Goal: Information Seeking & Learning: Check status

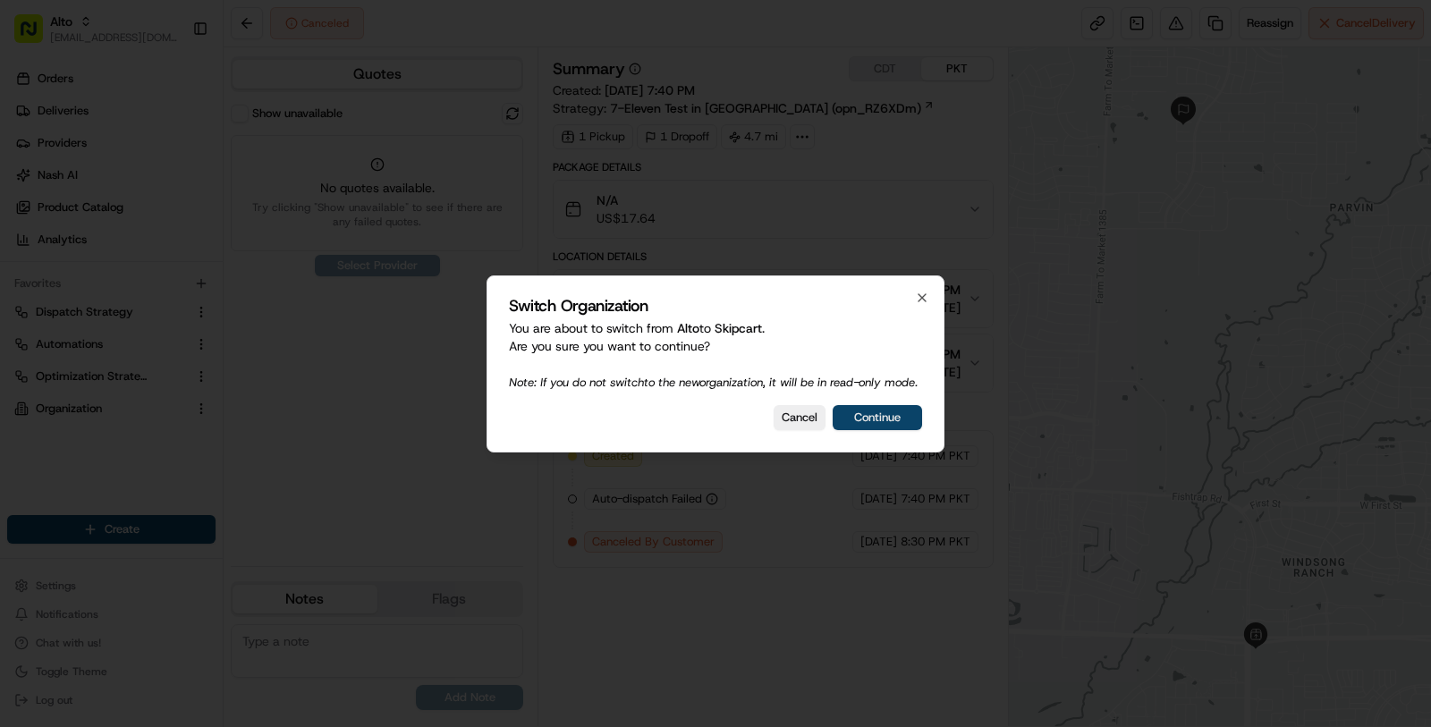
click at [863, 426] on button "Continue" at bounding box center [876, 417] width 89 height 25
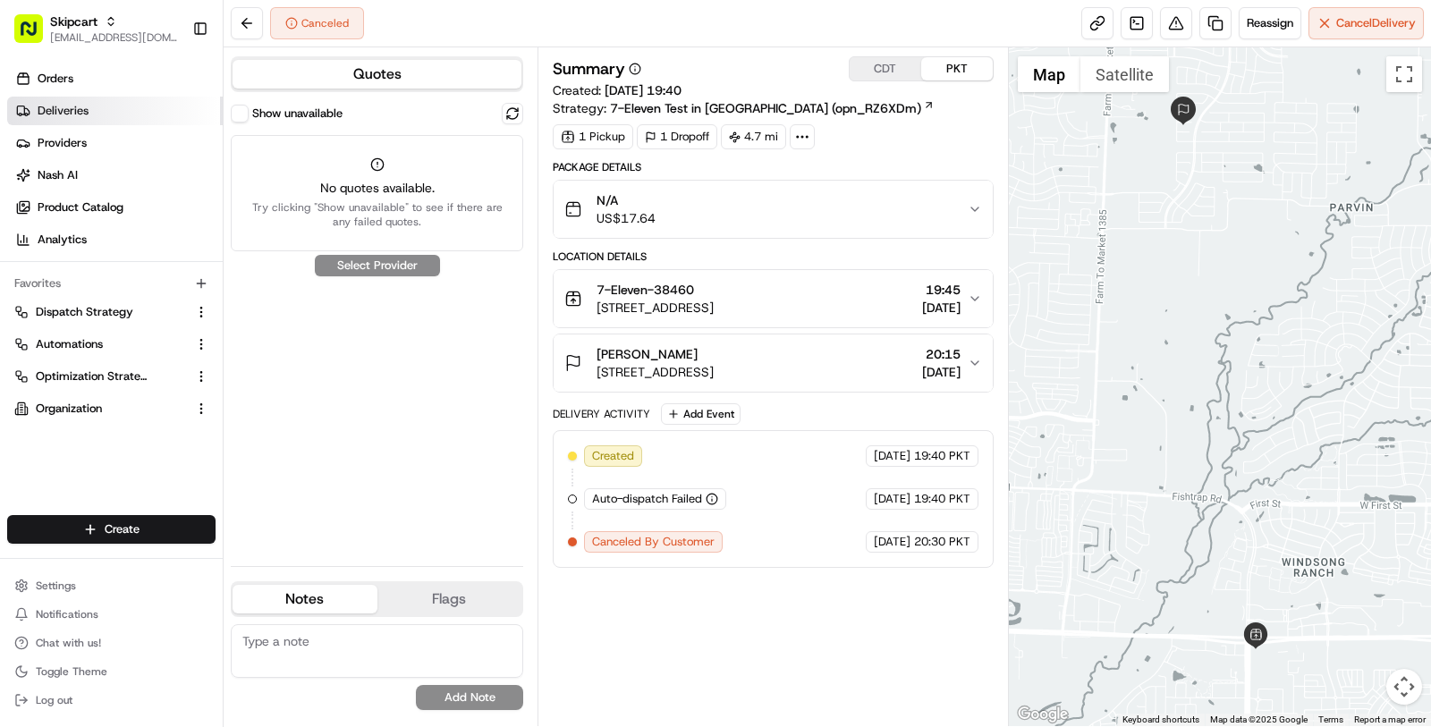
click at [135, 118] on link "Deliveries" at bounding box center [115, 111] width 216 height 29
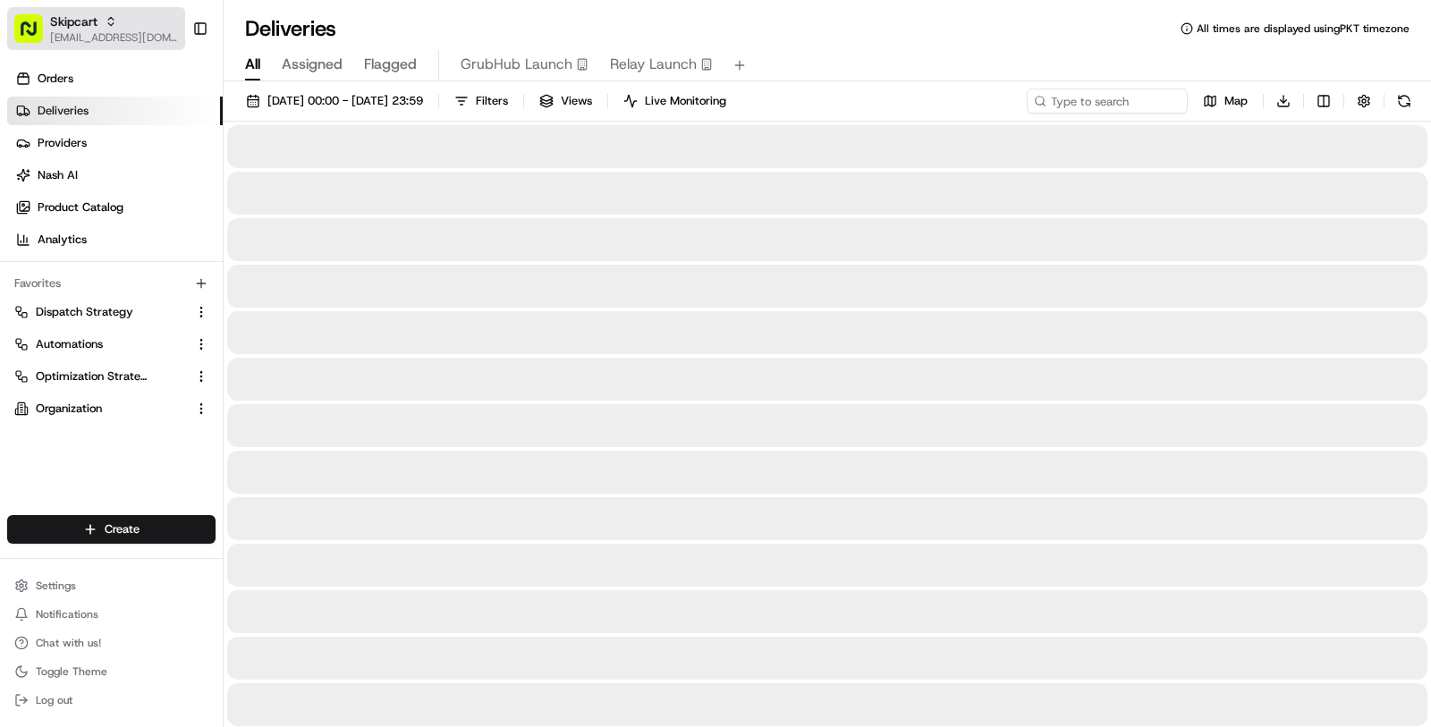
click at [90, 39] on span "[EMAIL_ADDRESS][DOMAIN_NAME]" at bounding box center [114, 37] width 128 height 14
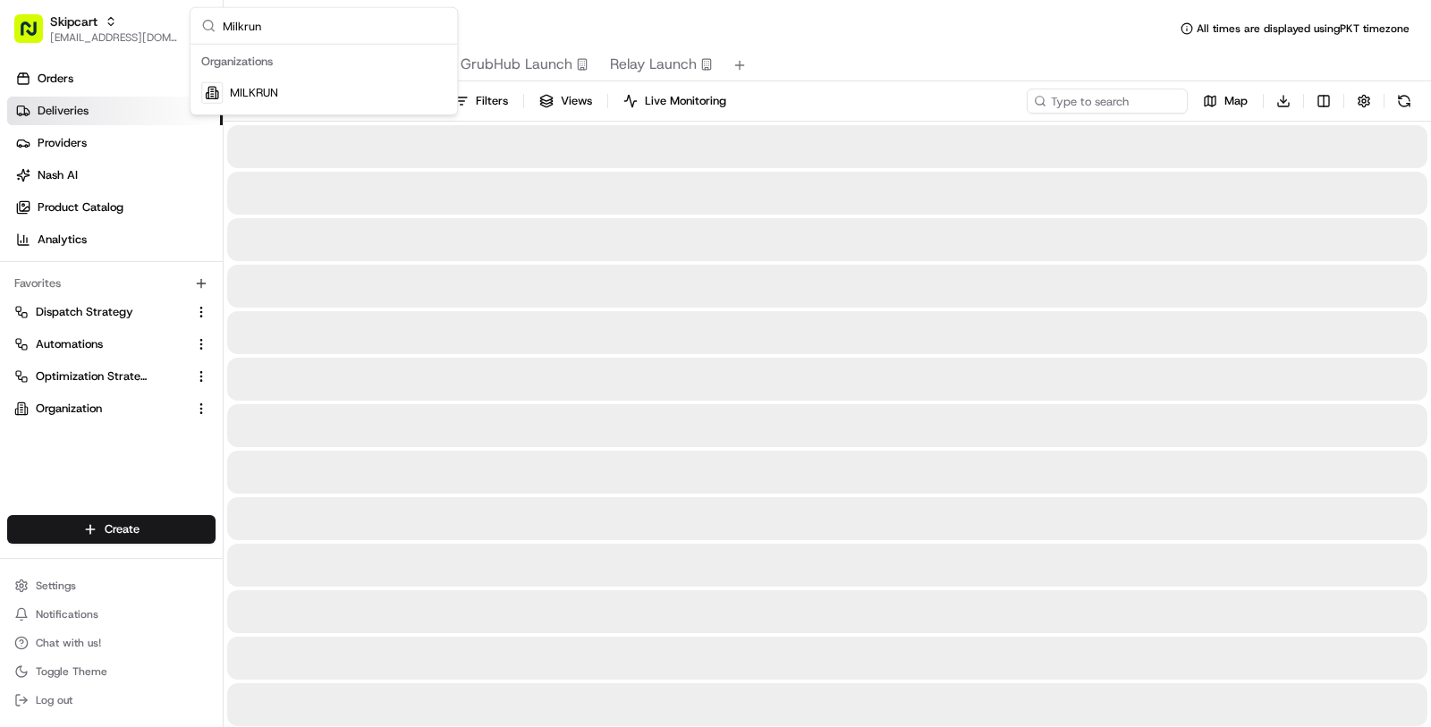
type input "Milkrun"
click at [267, 87] on span "MILKRUN" at bounding box center [254, 93] width 48 height 16
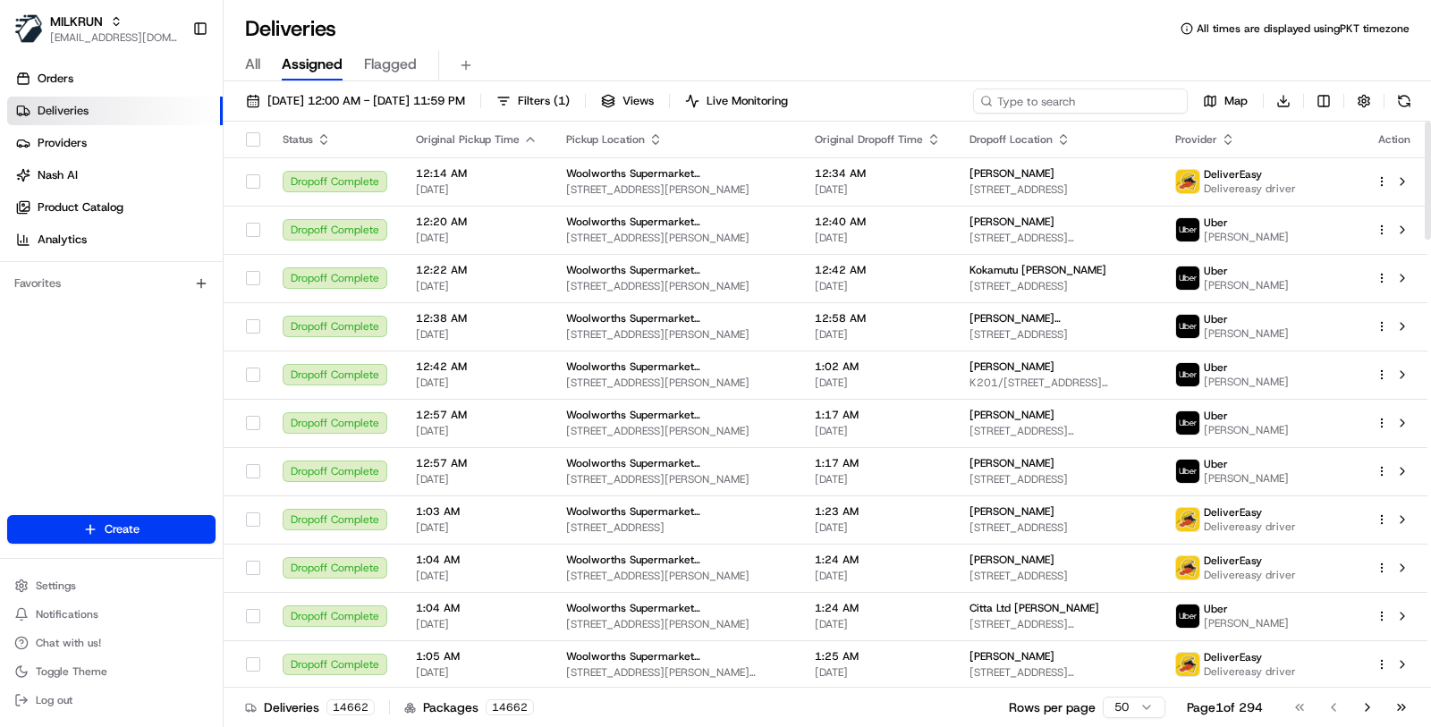
click at [1082, 95] on input at bounding box center [1080, 101] width 215 height 25
paste input "ab21fd596077aa765b5d0ebcfe50c91d"
type input "ab21fd596077aa765b5d0ebcfe50c91d"
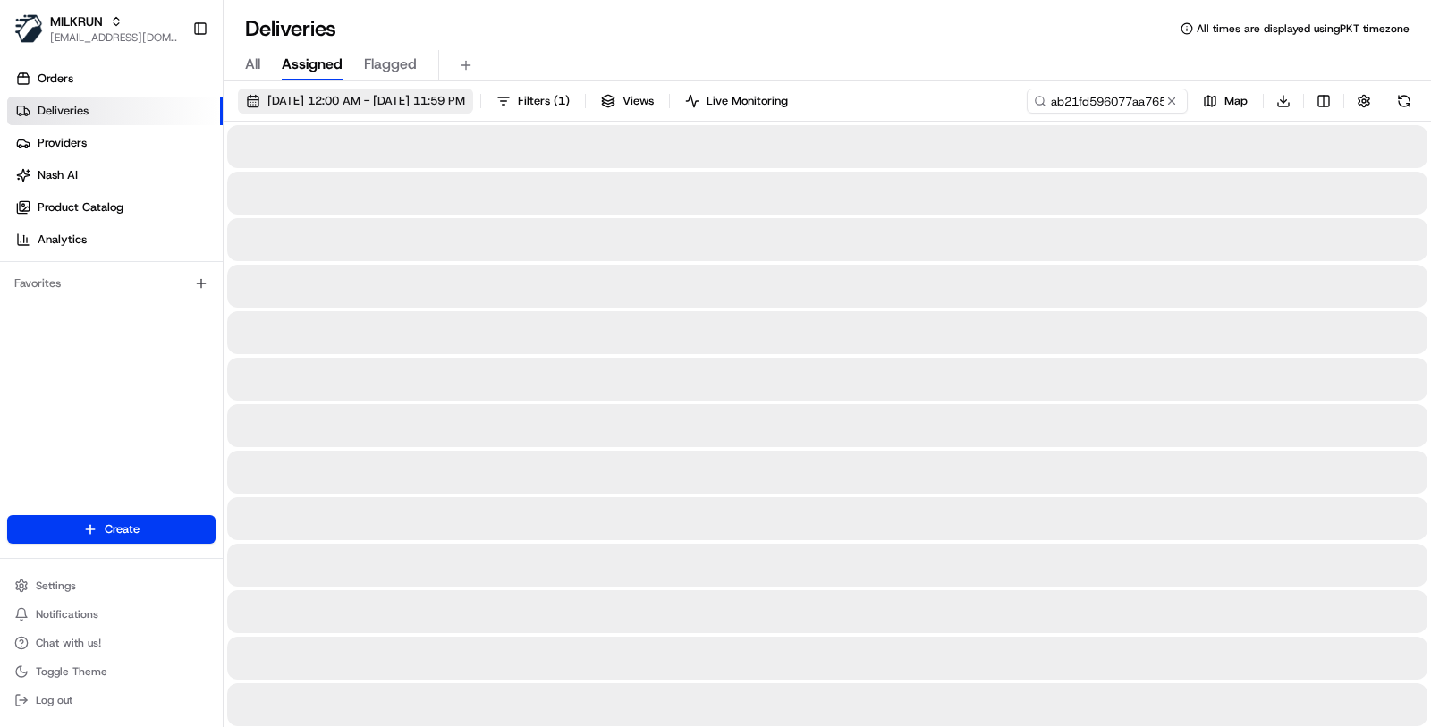
click at [395, 107] on span "20/08/2025 12:00 AM - 20/08/2025 11:59 PM" at bounding box center [366, 101] width 198 height 16
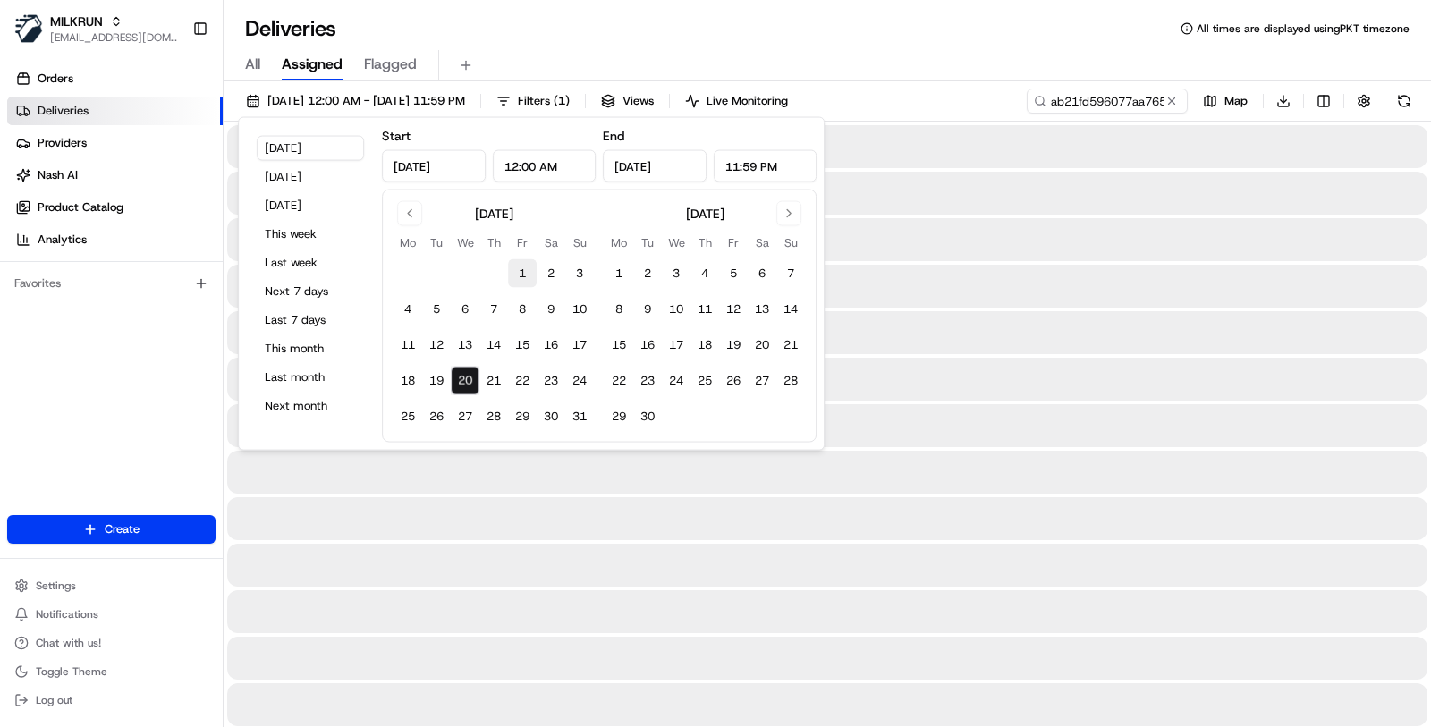
click at [512, 268] on button "1" at bounding box center [522, 273] width 29 height 29
type input "Aug 1, 2025"
click at [468, 380] on button "20" at bounding box center [465, 381] width 29 height 29
type input "Aug 20, 2025"
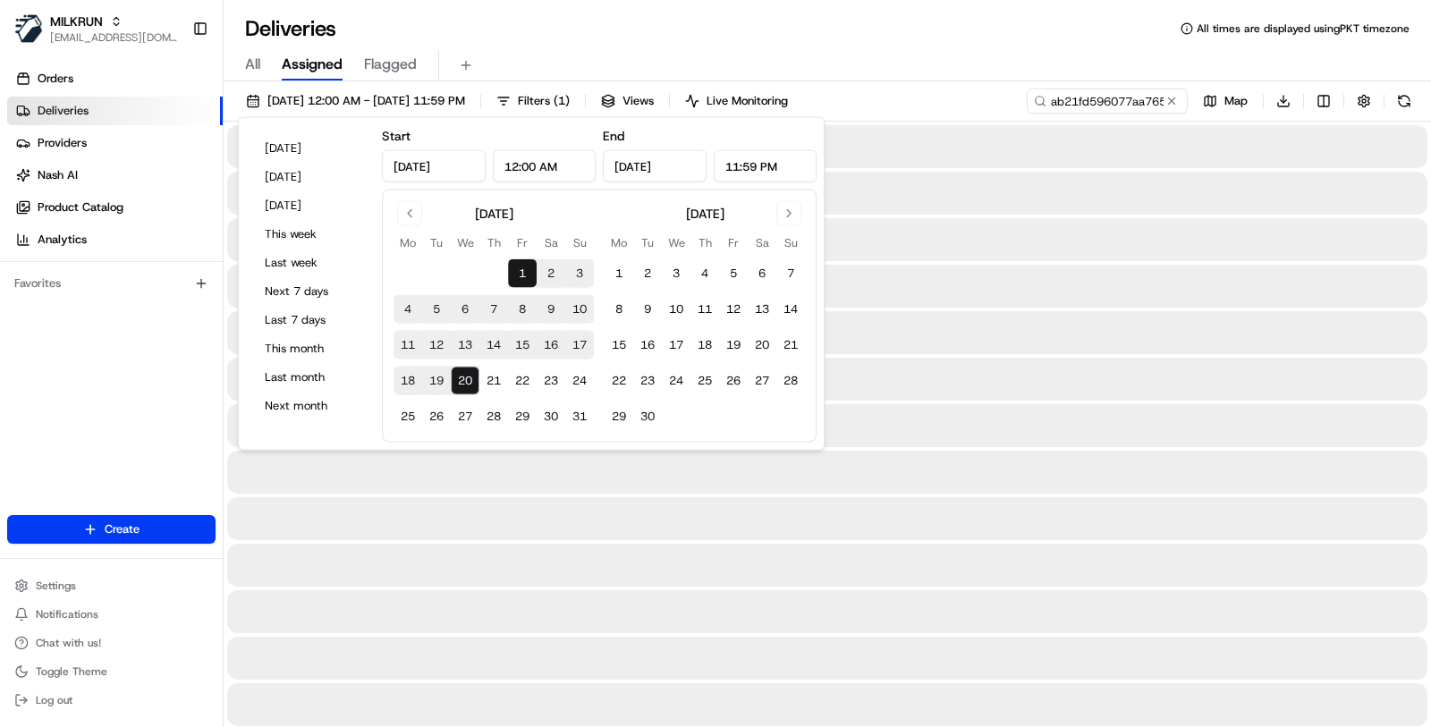
click at [796, 69] on div "All Assigned Flagged" at bounding box center [827, 65] width 1207 height 31
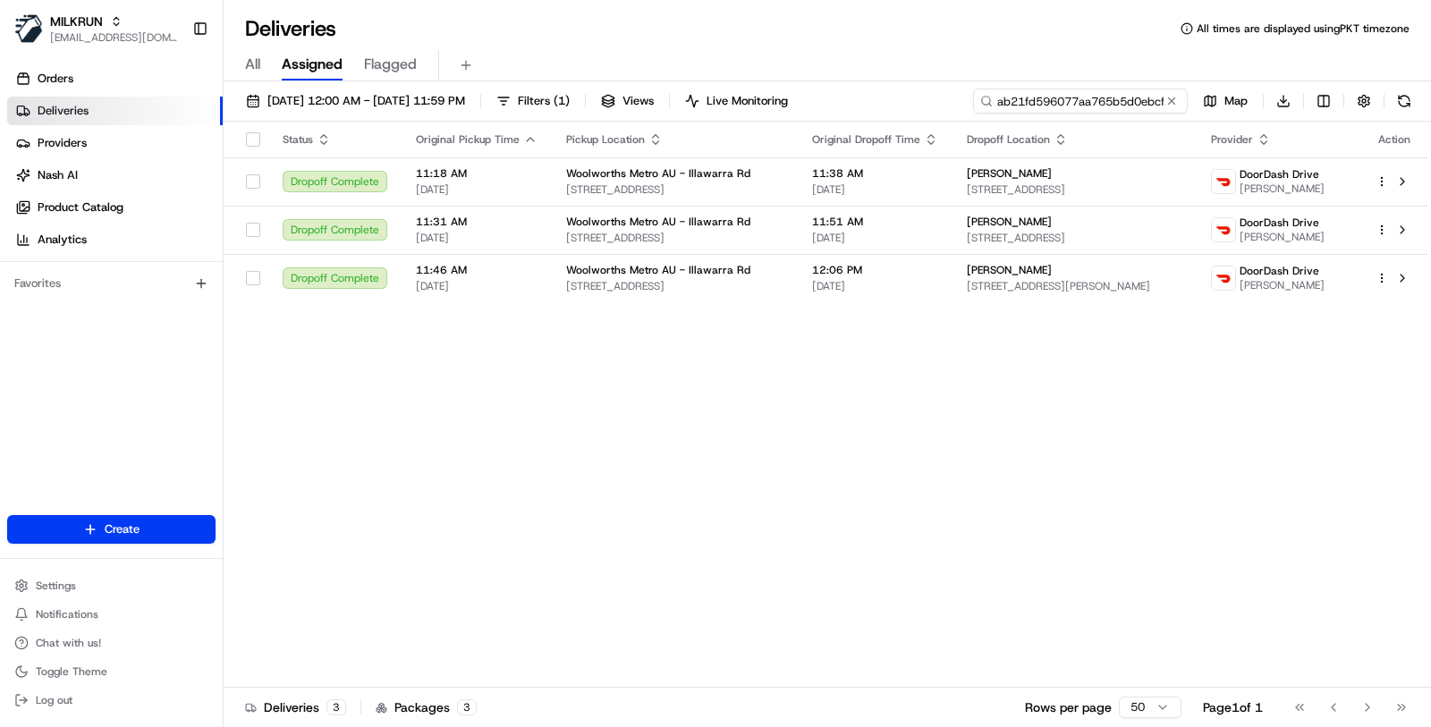
click at [1054, 97] on input "ab21fd596077aa765b5d0ebcfe50c91d" at bounding box center [1080, 101] width 215 height 25
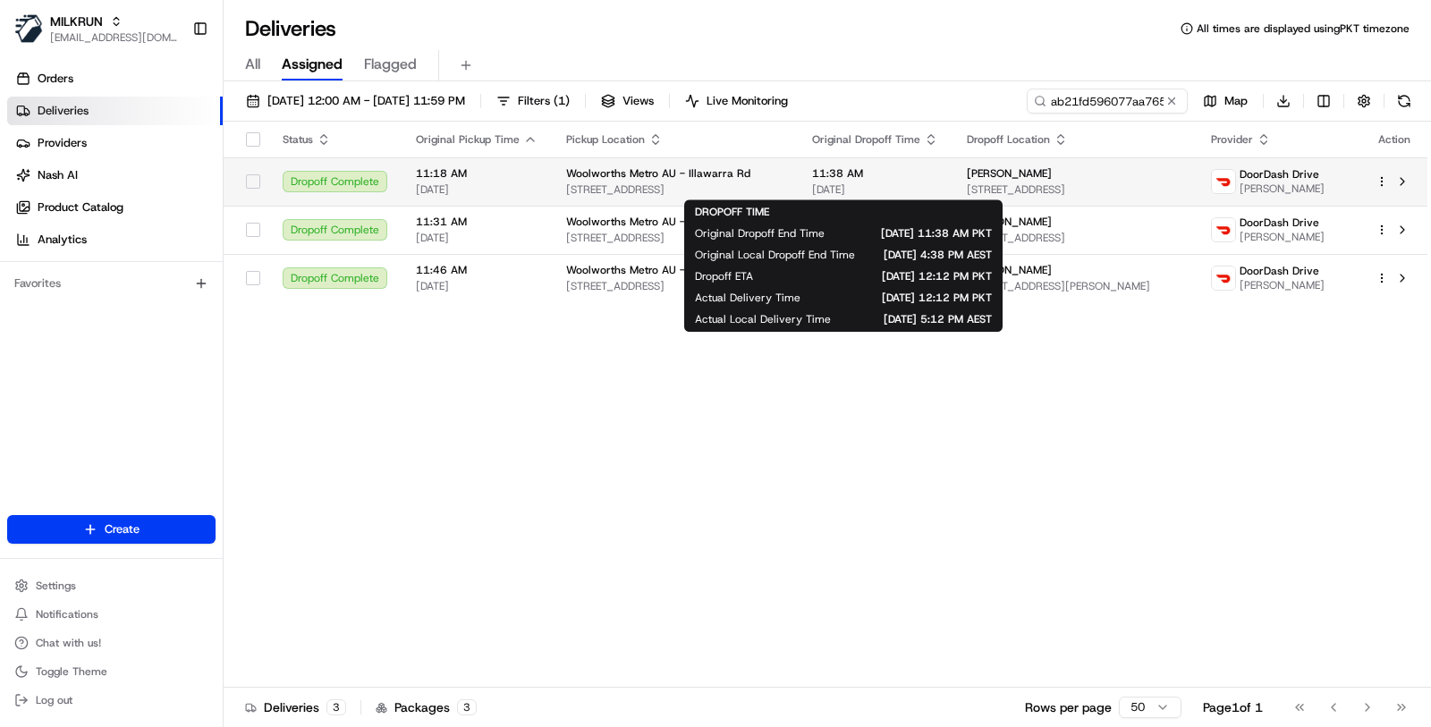
click at [852, 193] on span "19/08/2025" at bounding box center [875, 189] width 126 height 14
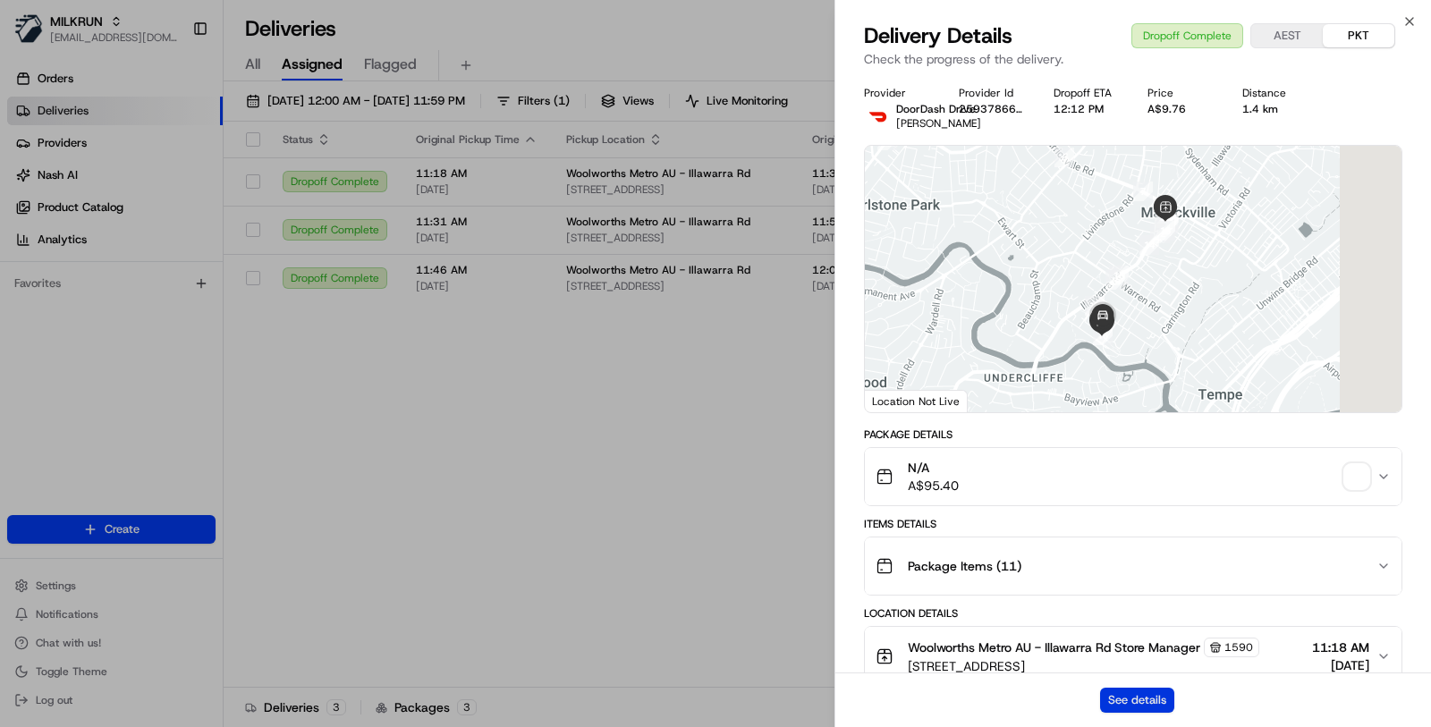
click at [1125, 706] on button "See details" at bounding box center [1137, 700] width 74 height 25
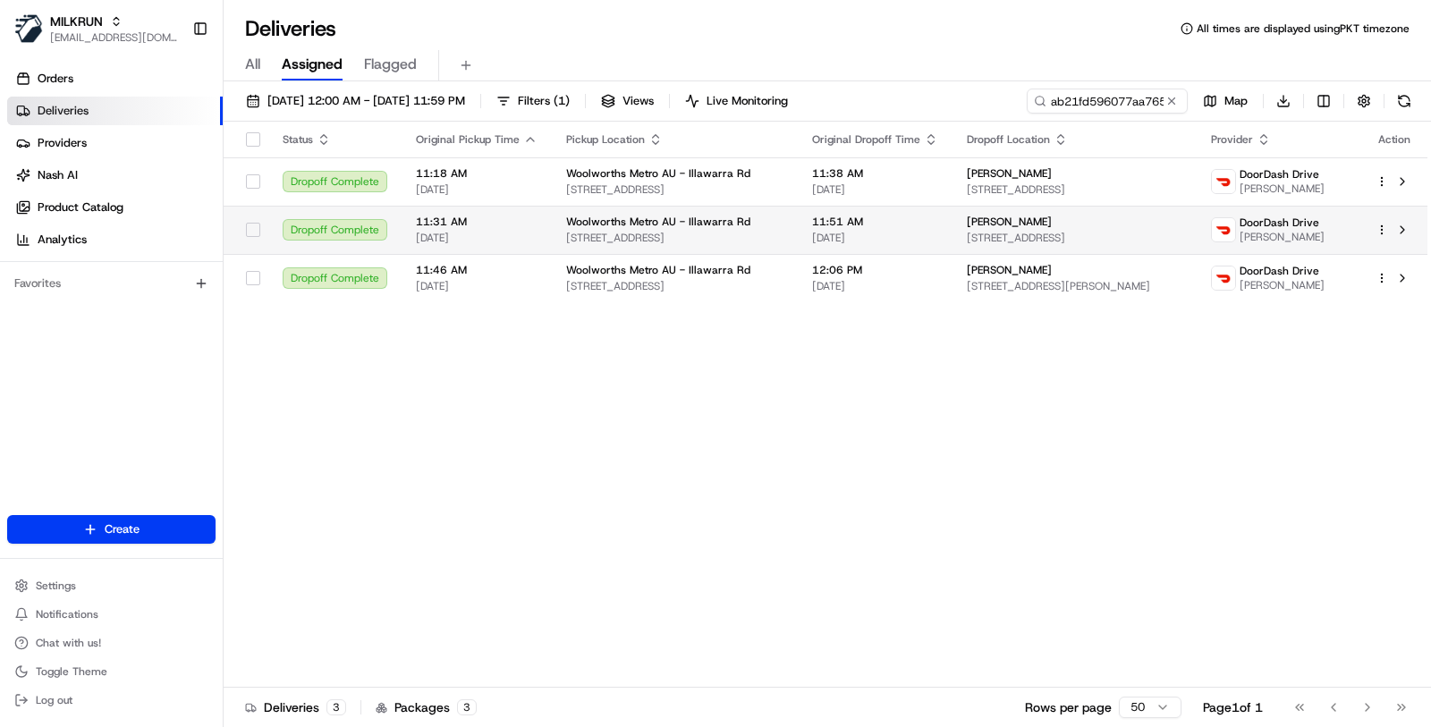
click at [798, 209] on td "11:51 AM 19/08/2025" at bounding box center [875, 230] width 155 height 48
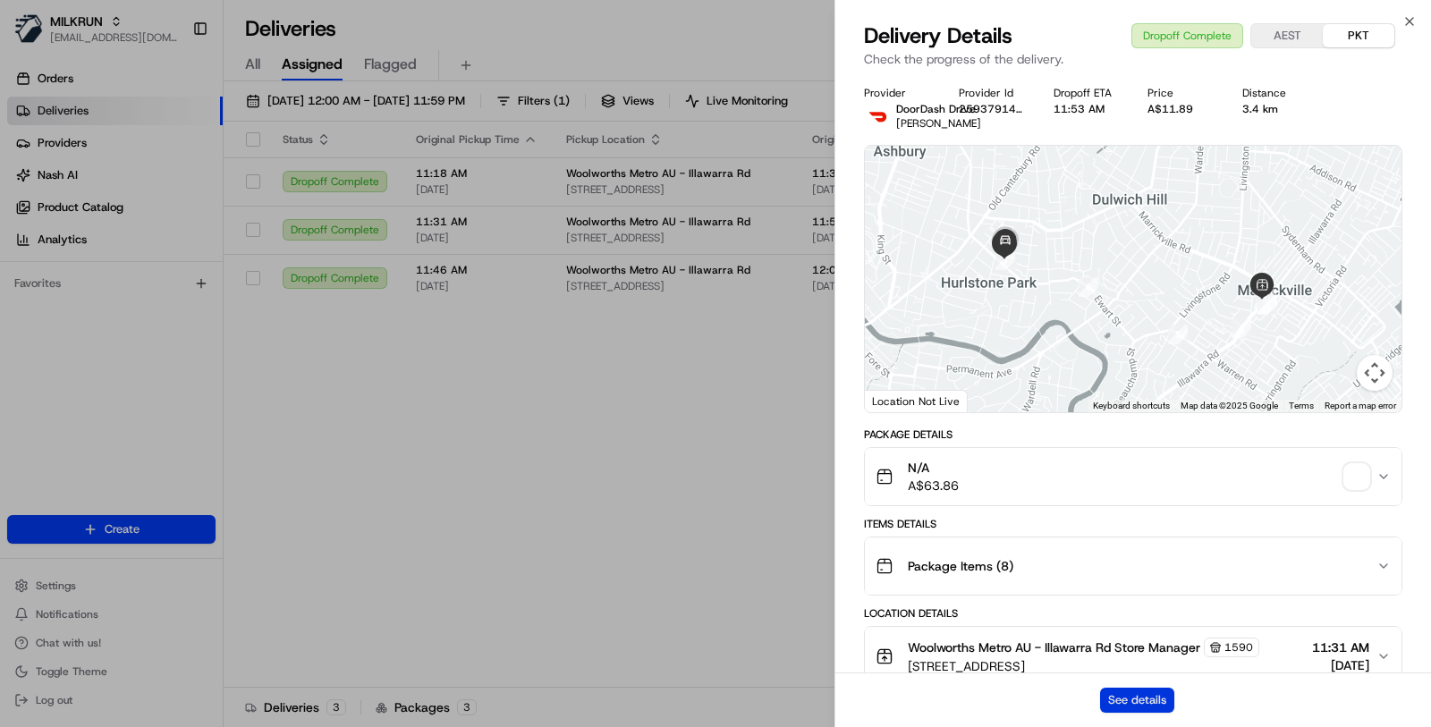
click at [1111, 706] on button "See details" at bounding box center [1137, 700] width 74 height 25
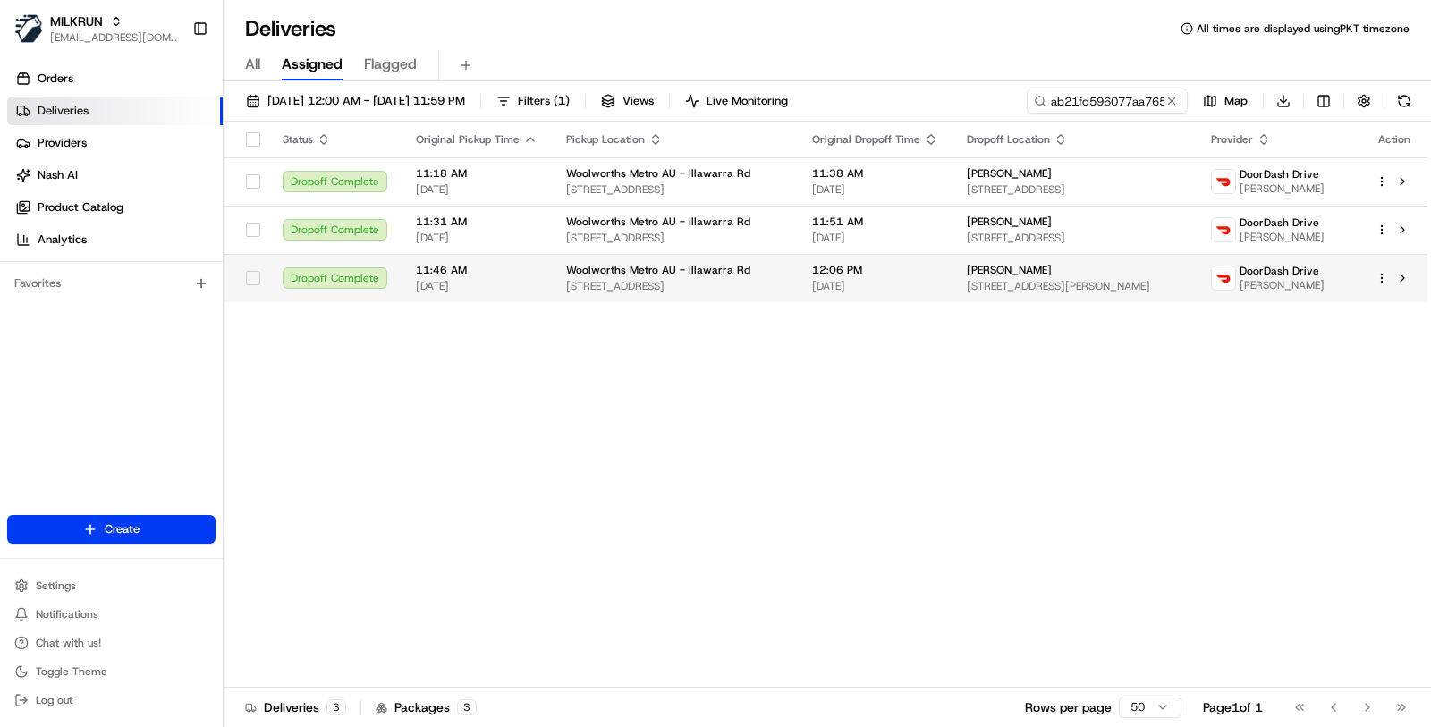
click at [721, 275] on span "Woolworths Metro AU - Illawarra Rd" at bounding box center [658, 270] width 184 height 14
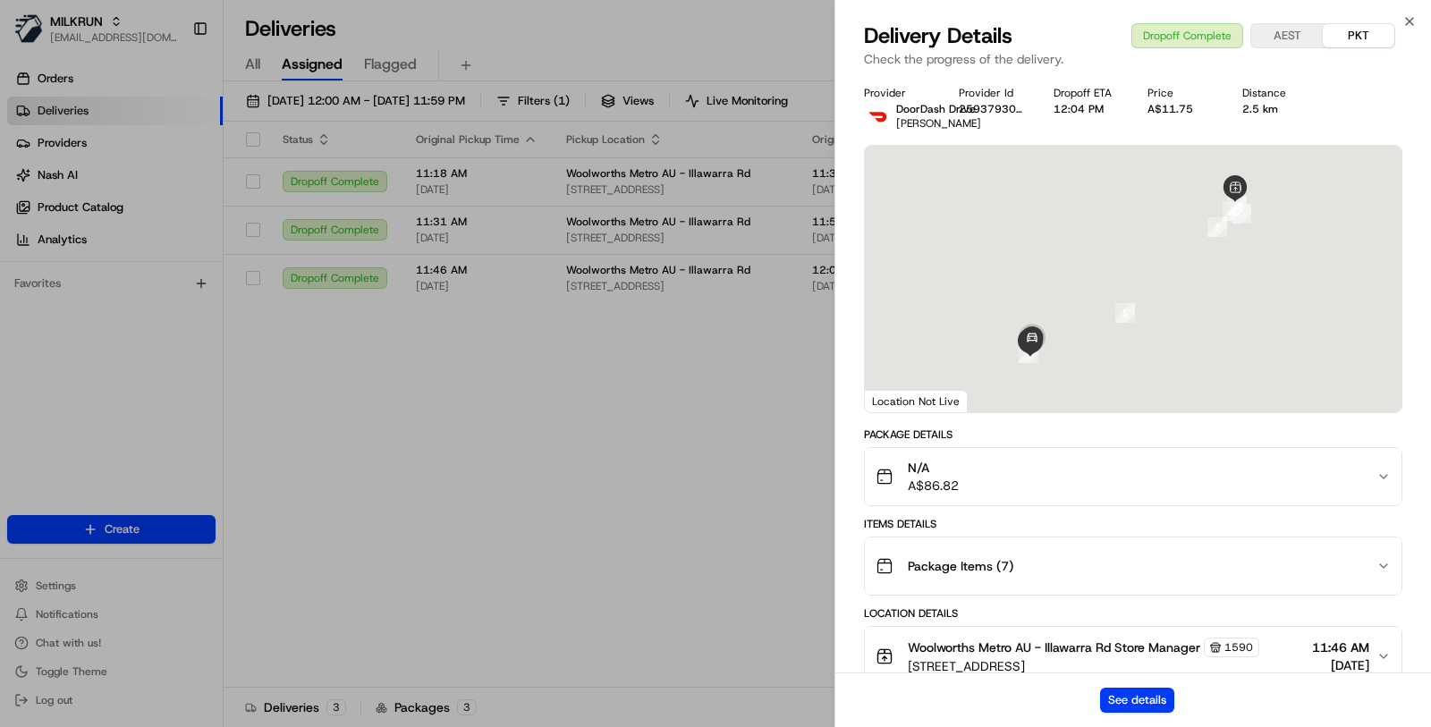
click at [1120, 686] on div "See details" at bounding box center [1133, 699] width 596 height 55
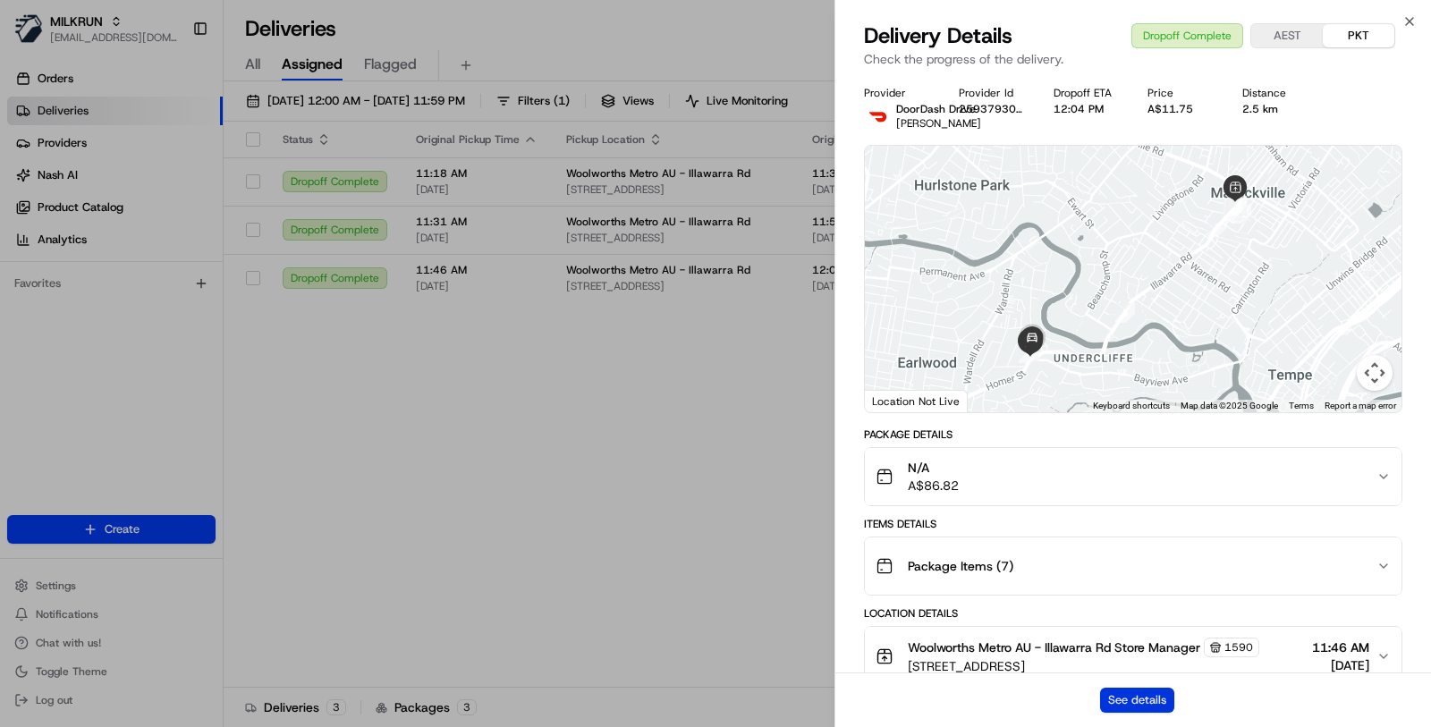
click at [1120, 696] on button "See details" at bounding box center [1137, 700] width 74 height 25
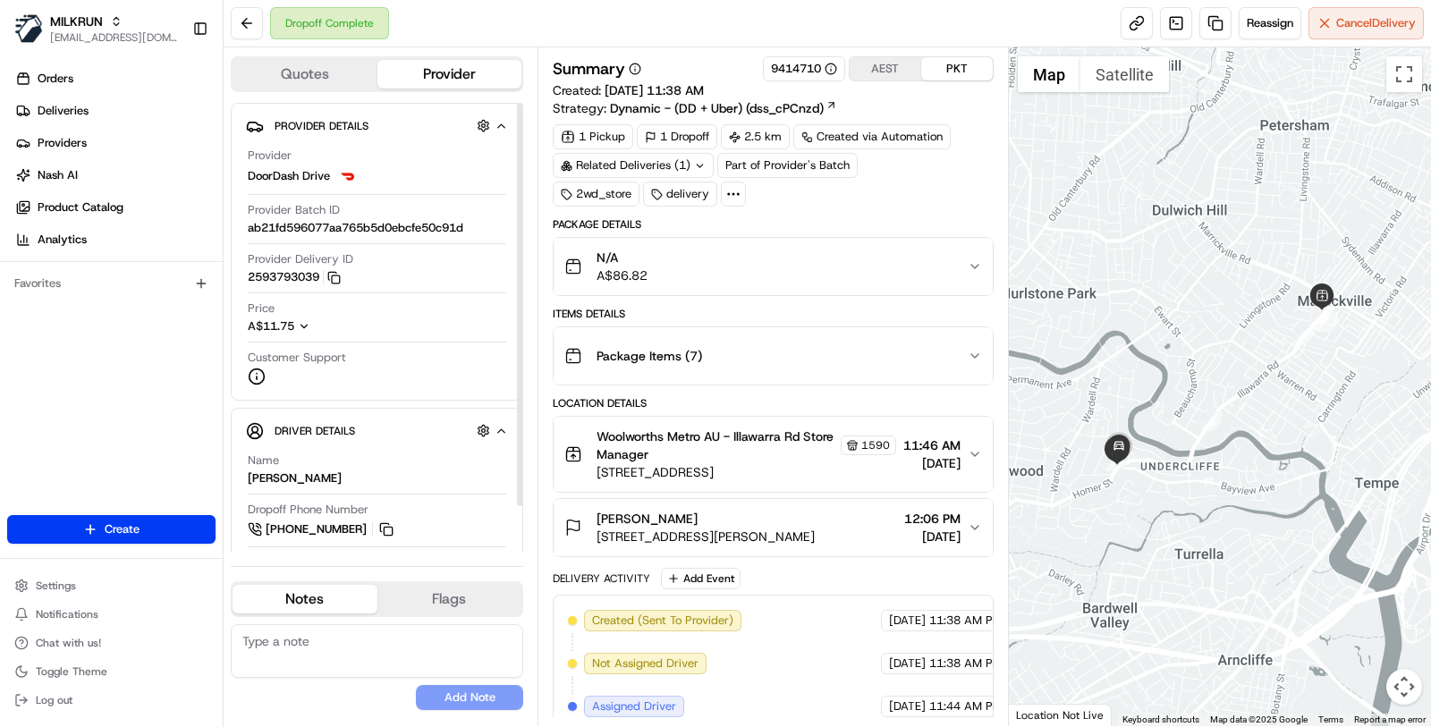
click at [394, 235] on div "Provider Batch ID ab21fd596077aa765b5d0ebcfe50c91d" at bounding box center [377, 223] width 258 height 42
click at [394, 234] on div "Provider Batch ID ab21fd596077aa765b5d0ebcfe50c91d" at bounding box center [377, 223] width 258 height 42
click at [394, 226] on span "ab21fd596077aa765b5d0ebcfe50c91d" at bounding box center [356, 228] width 216 height 16
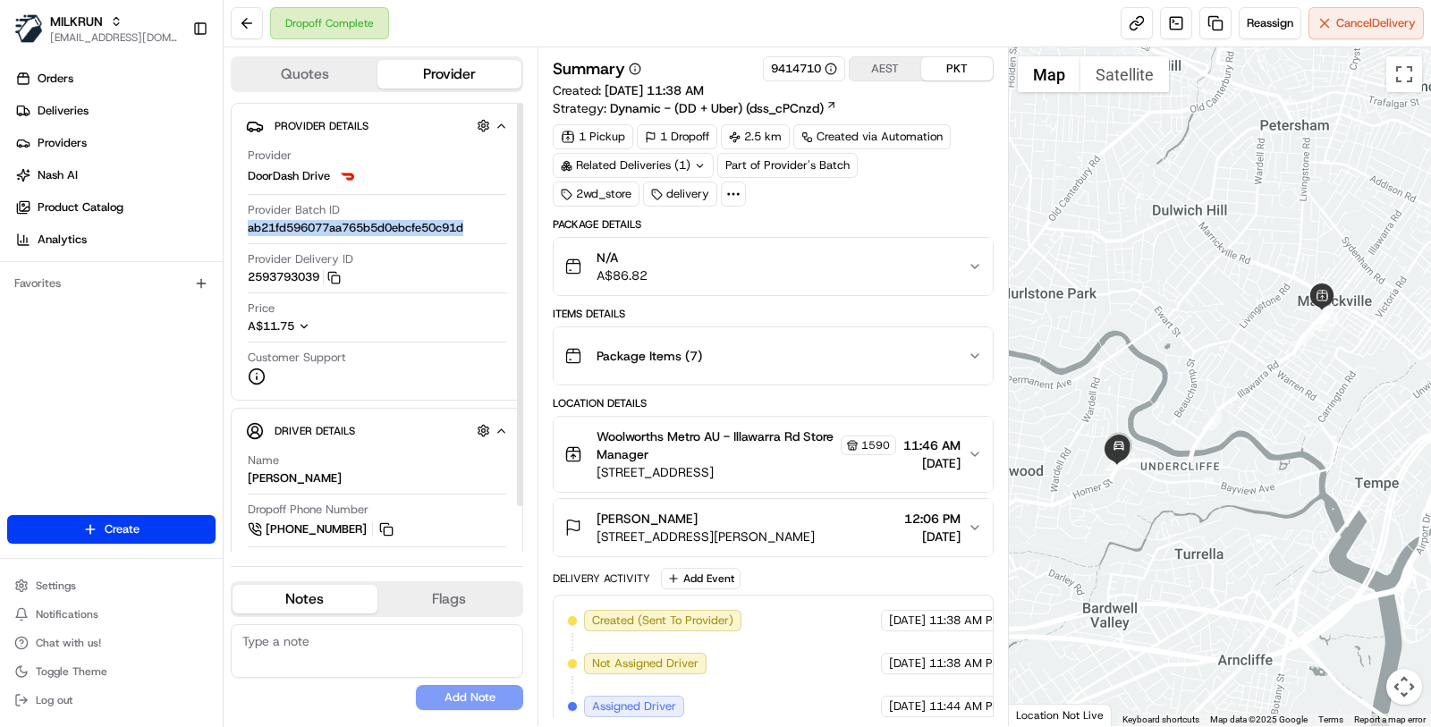
copy span "ab21fd596077aa765b5d0ebcfe50c91d"
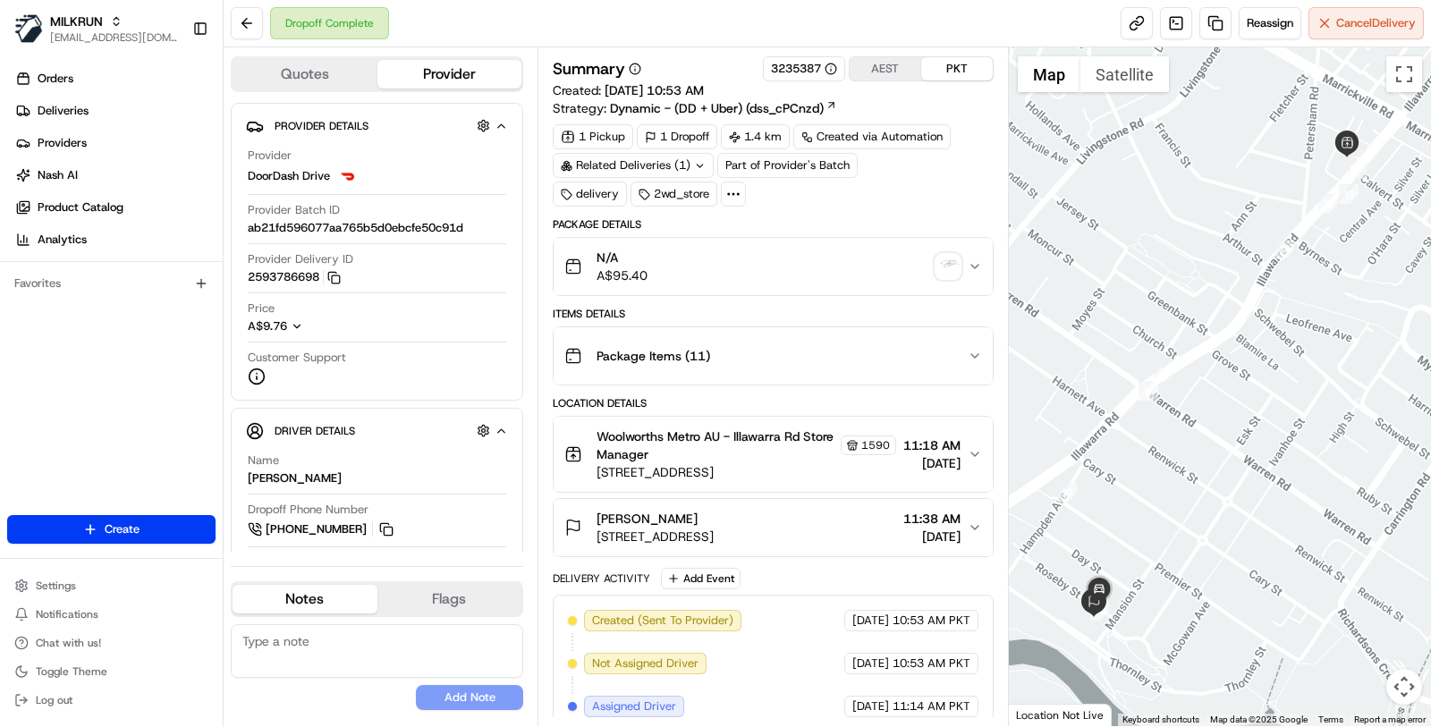
click at [825, 209] on div "Summary 3235387 AEST PKT Created: 19/08/2025 10:53 AM Strategy: Dynamic - (DD +…" at bounding box center [773, 716] width 441 height 1320
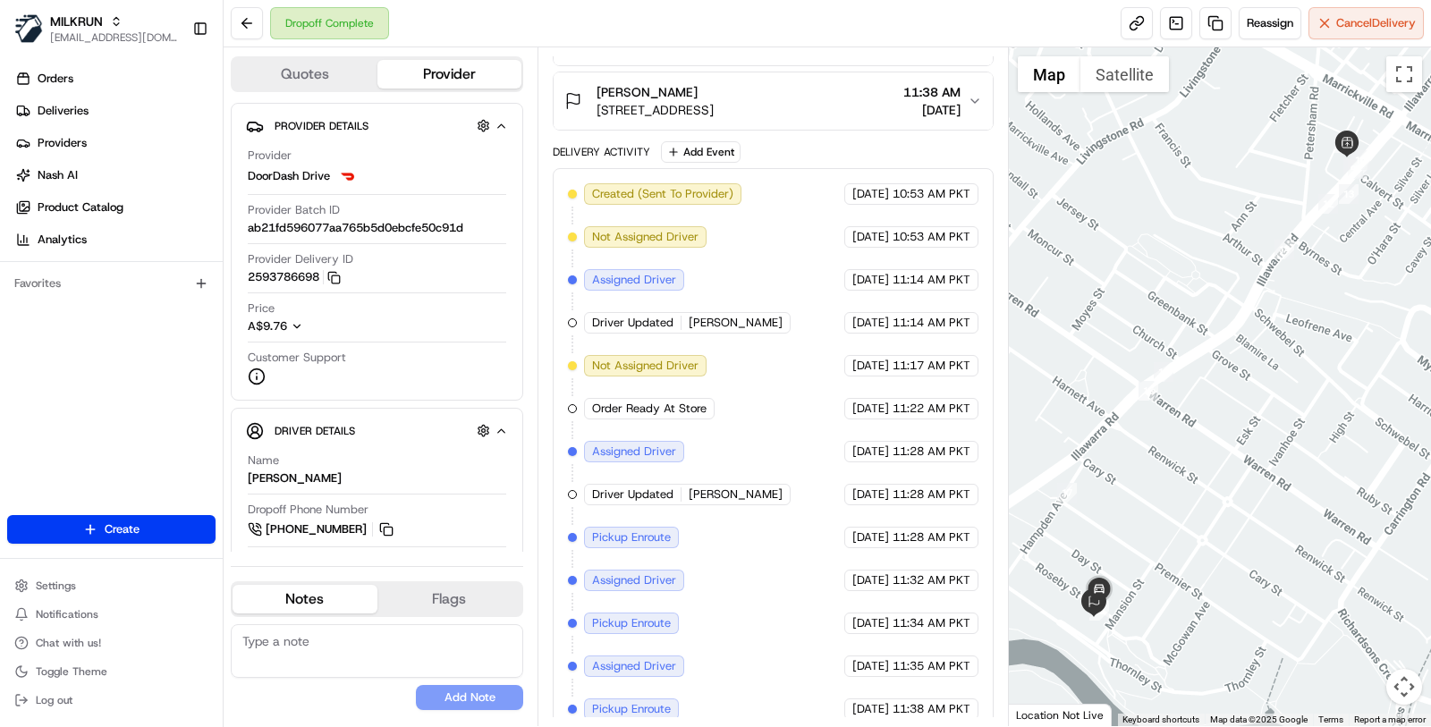
click at [889, 47] on div "Summary 3235387 AEST PKT Created: 19/08/2025 10:53 AM Strategy: Dynamic - (DD +…" at bounding box center [772, 386] width 471 height 679
click at [854, 285] on div "Created (Sent To Provider) DoorDash Drive 19/08/2025 10:53 AM PKT Not Assigned …" at bounding box center [773, 558] width 410 height 751
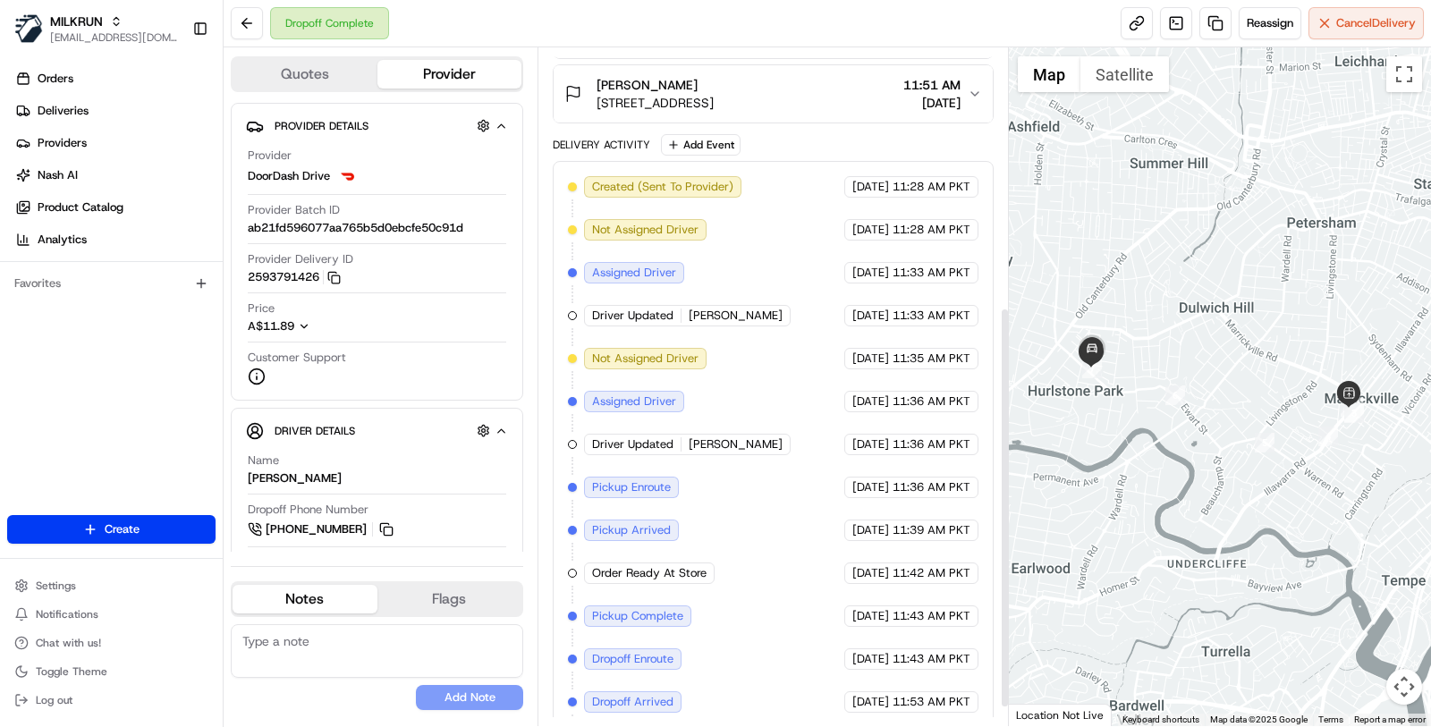
scroll to position [438, 0]
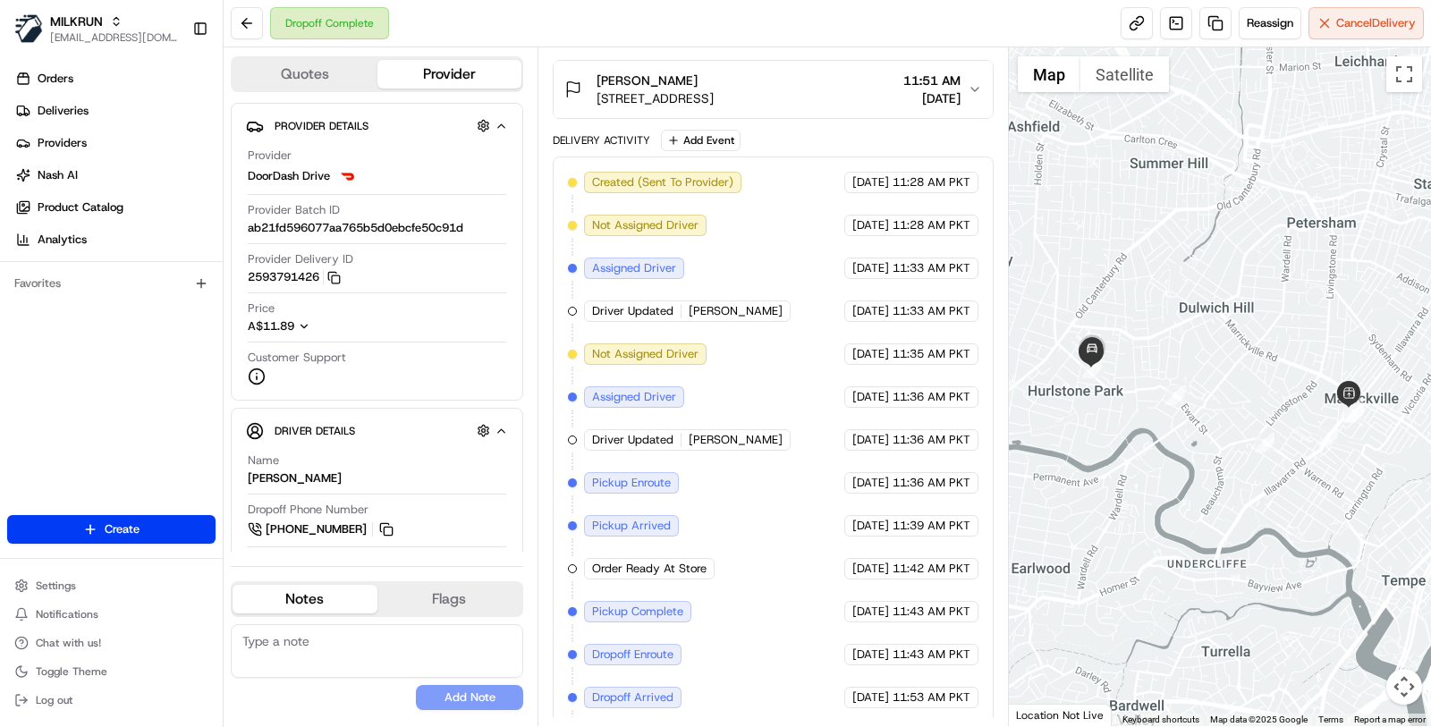
click at [884, 329] on div "Created (Sent To Provider) DoorDash Drive 19/08/2025 11:28 AM PKT Not Assigned …" at bounding box center [773, 461] width 410 height 579
click at [727, 494] on div "Created (Sent To Provider) DoorDash Drive 19/08/2025 11:28 AM PKT Not Assigned …" at bounding box center [773, 461] width 410 height 579
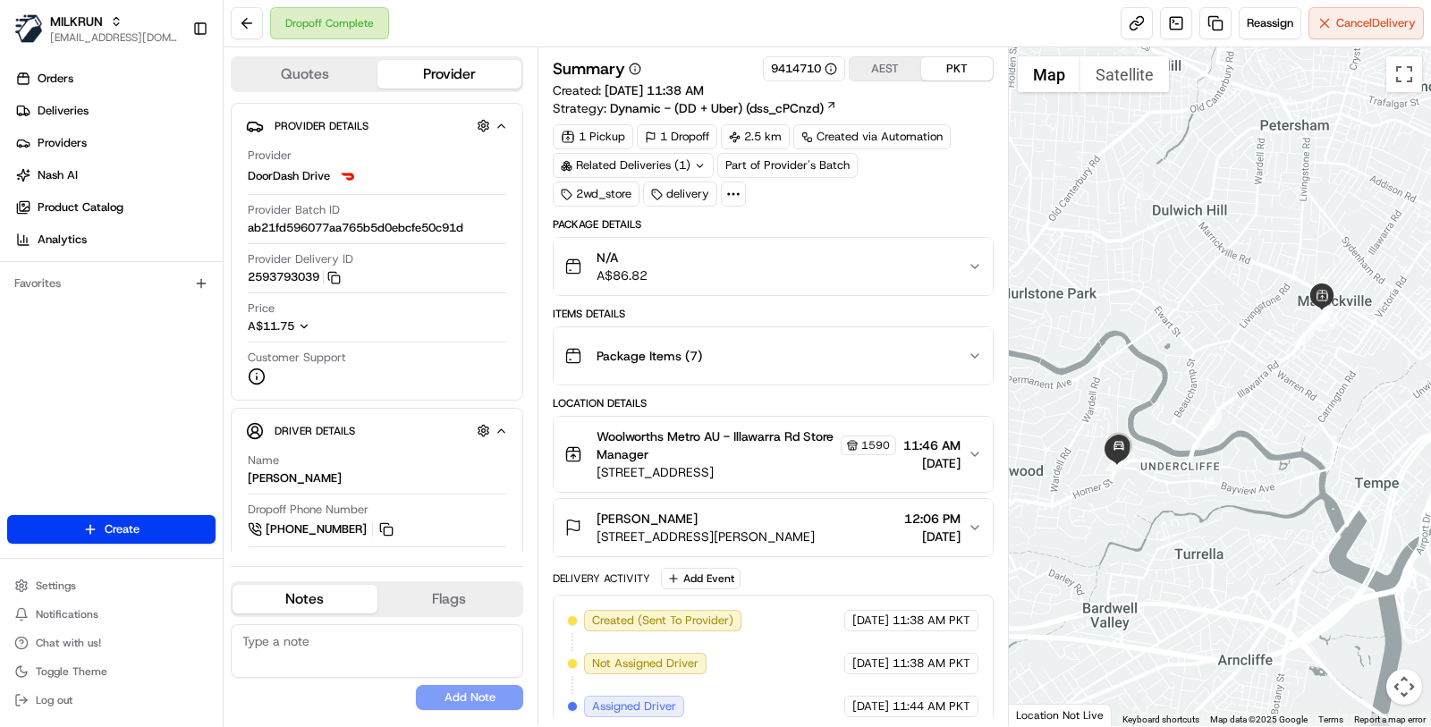
click at [740, 195] on div at bounding box center [733, 194] width 25 height 25
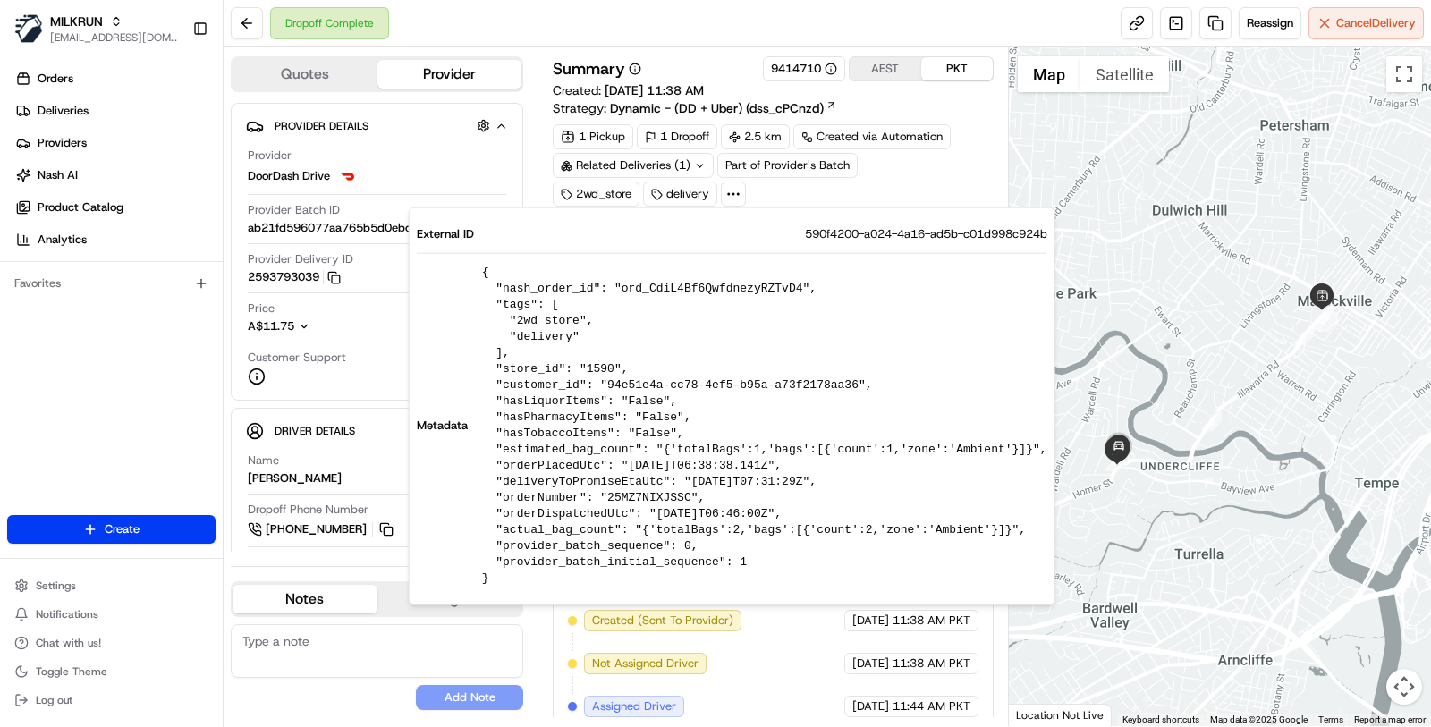
click at [874, 174] on div "1 Pickup 1 Dropoff 2.5 km Created via Automation Related Deliveries (1) Part of…" at bounding box center [773, 165] width 441 height 82
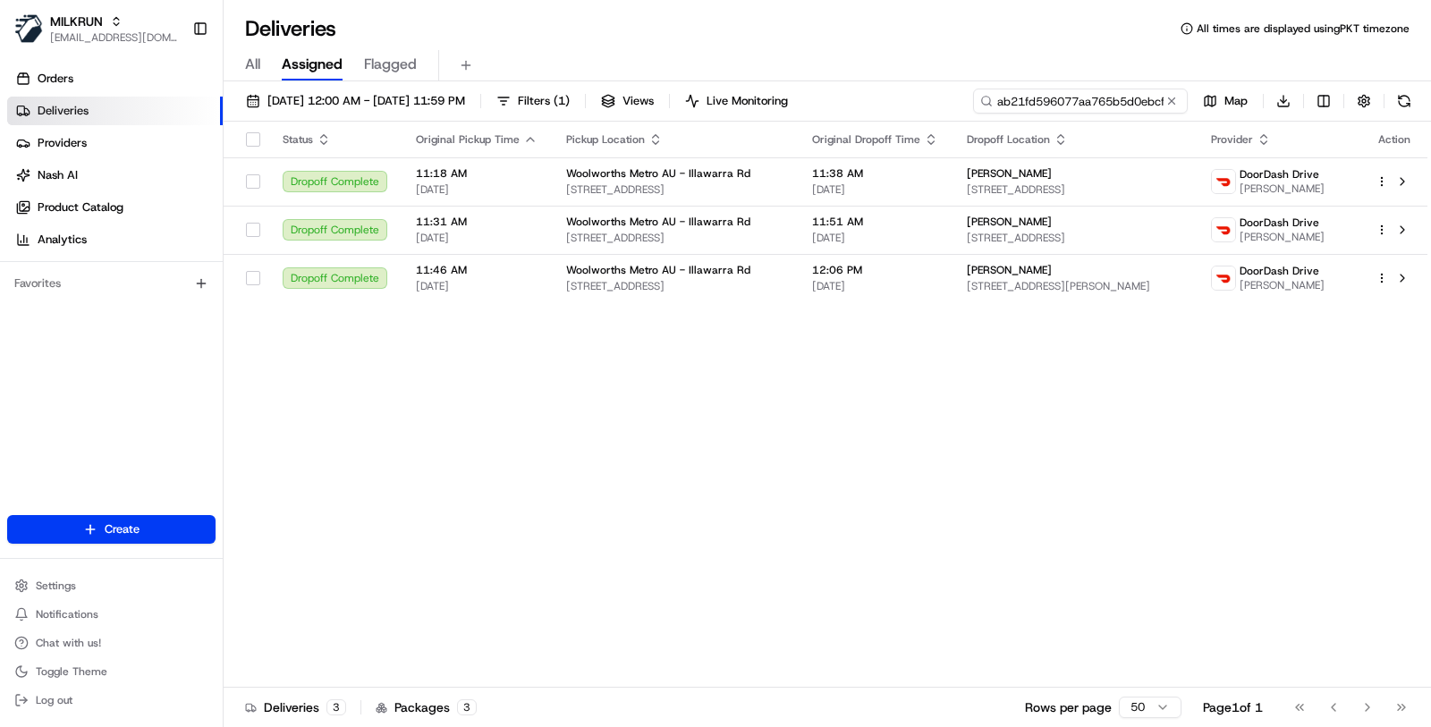
click at [1107, 106] on input "ab21fd596077aa765b5d0ebcfe50c91d" at bounding box center [1080, 101] width 215 height 25
paste input "264316819"
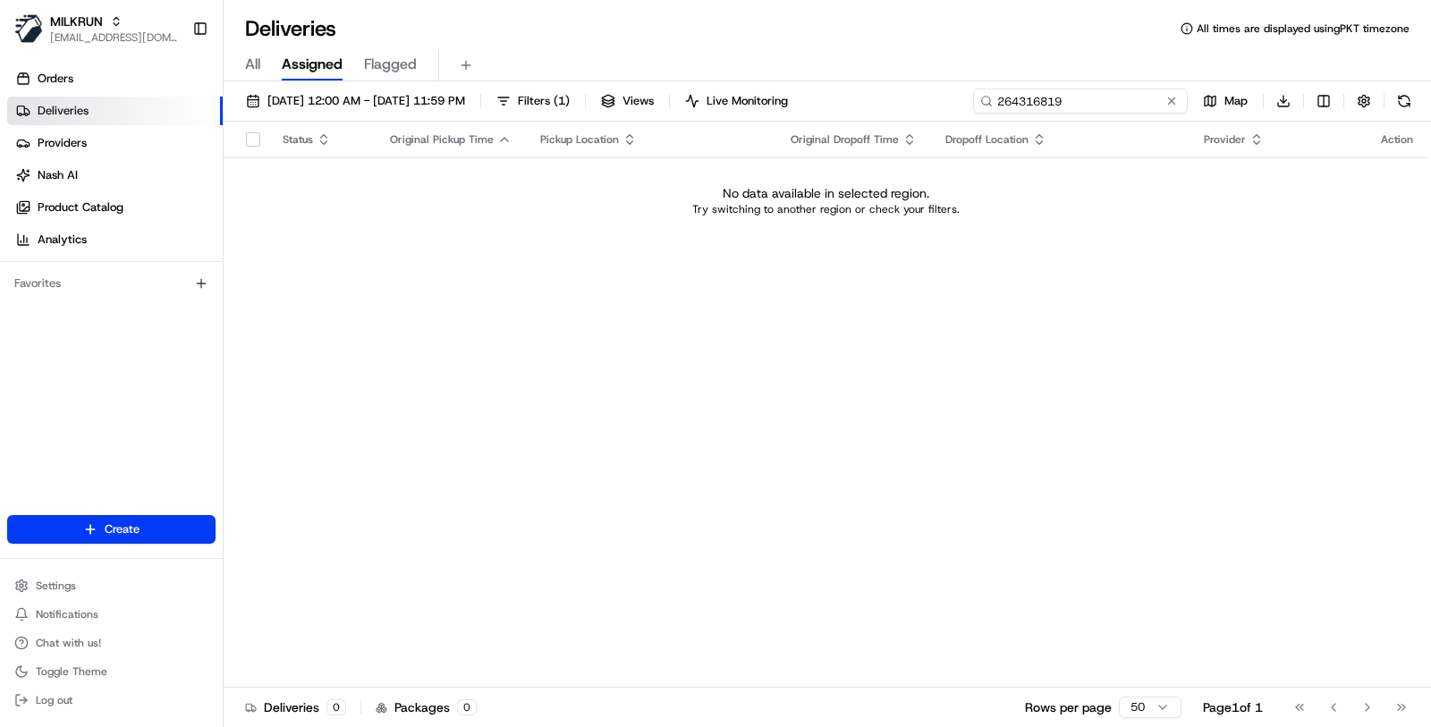
click at [1016, 105] on input "264316819" at bounding box center [1080, 101] width 215 height 25
paste input "58360f6d77fc14ed0dcb01dccbfce18"
type input "258360f6d77fc14ed0dcb01dccbfce18"
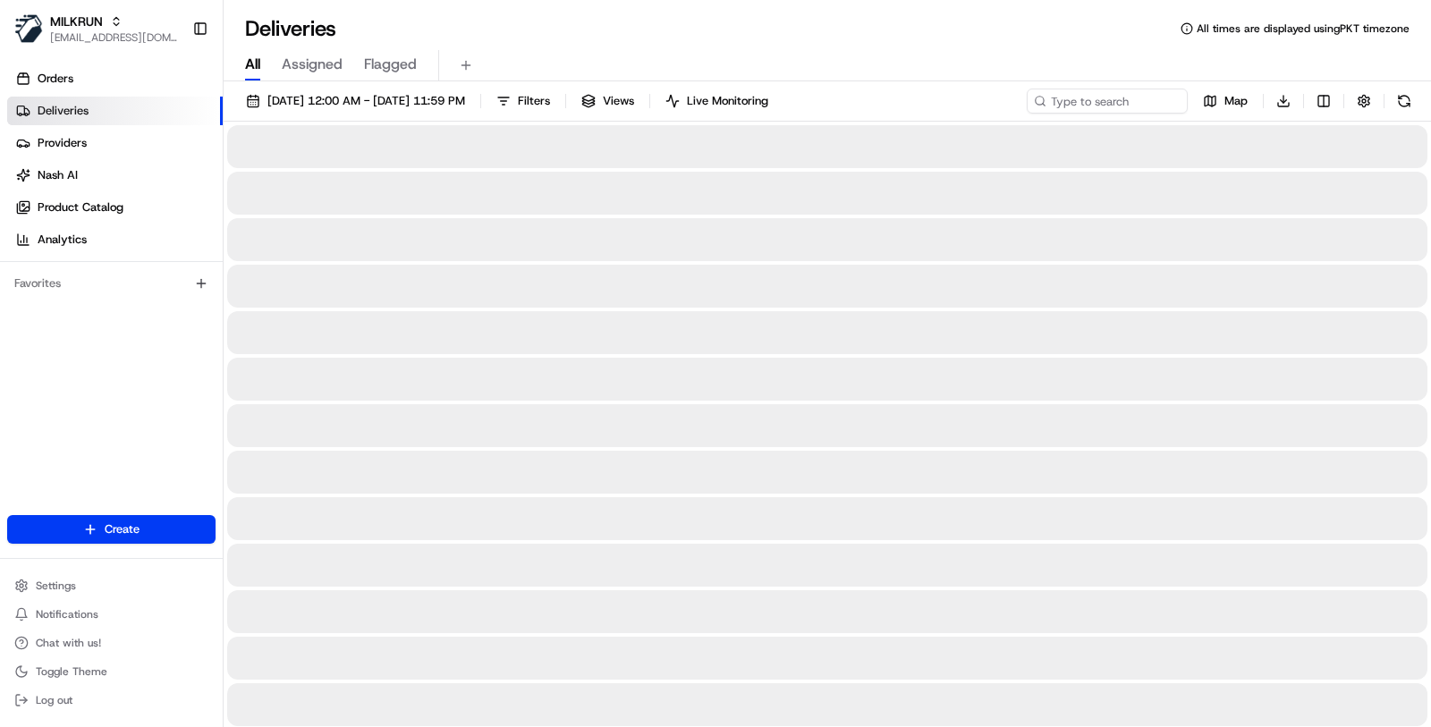
click at [250, 71] on span "All" at bounding box center [252, 64] width 15 height 21
click at [1061, 100] on input at bounding box center [1080, 101] width 215 height 25
paste input "258360f6d77fc14ed0dcb01dccbfce18"
type input "258360f6d77fc14ed0dcb01dccbfce18"
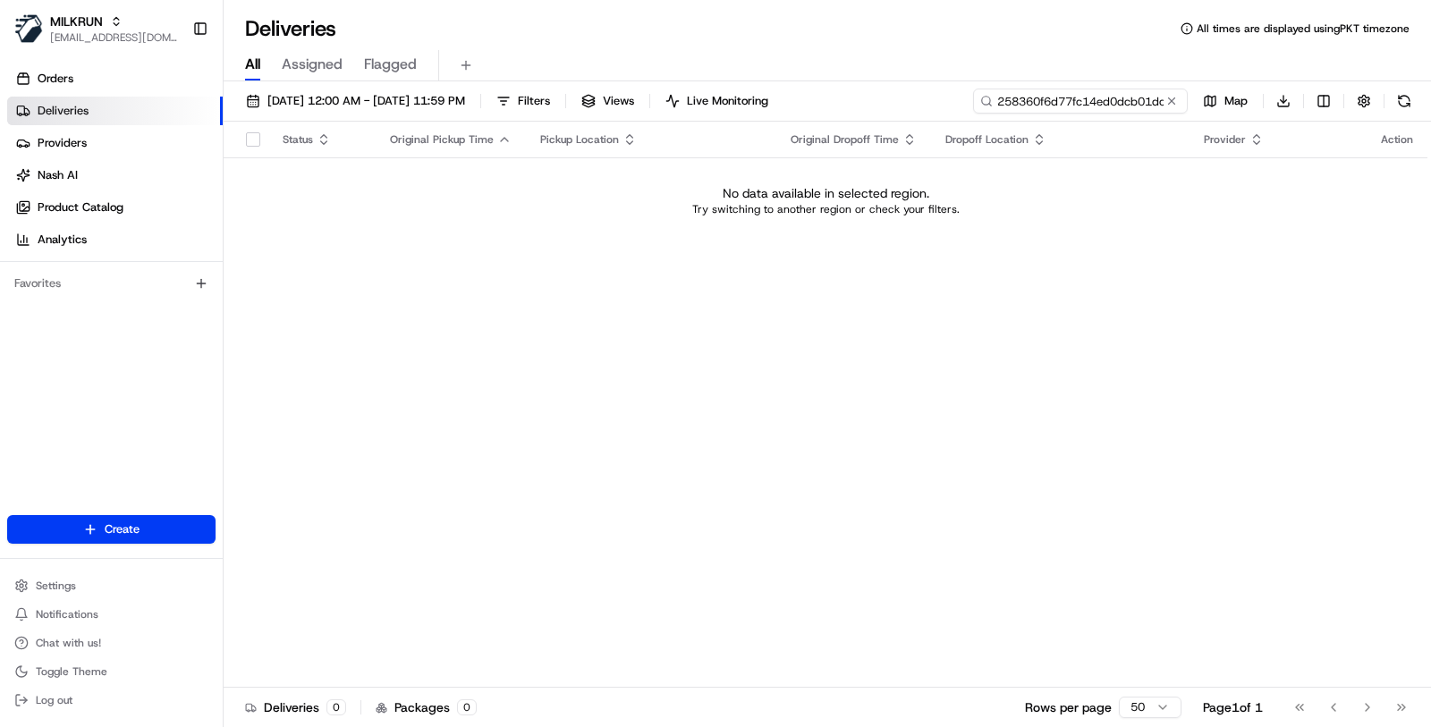
click at [1047, 97] on input "258360f6d77fc14ed0dcb01dccbfce18" at bounding box center [1080, 101] width 215 height 25
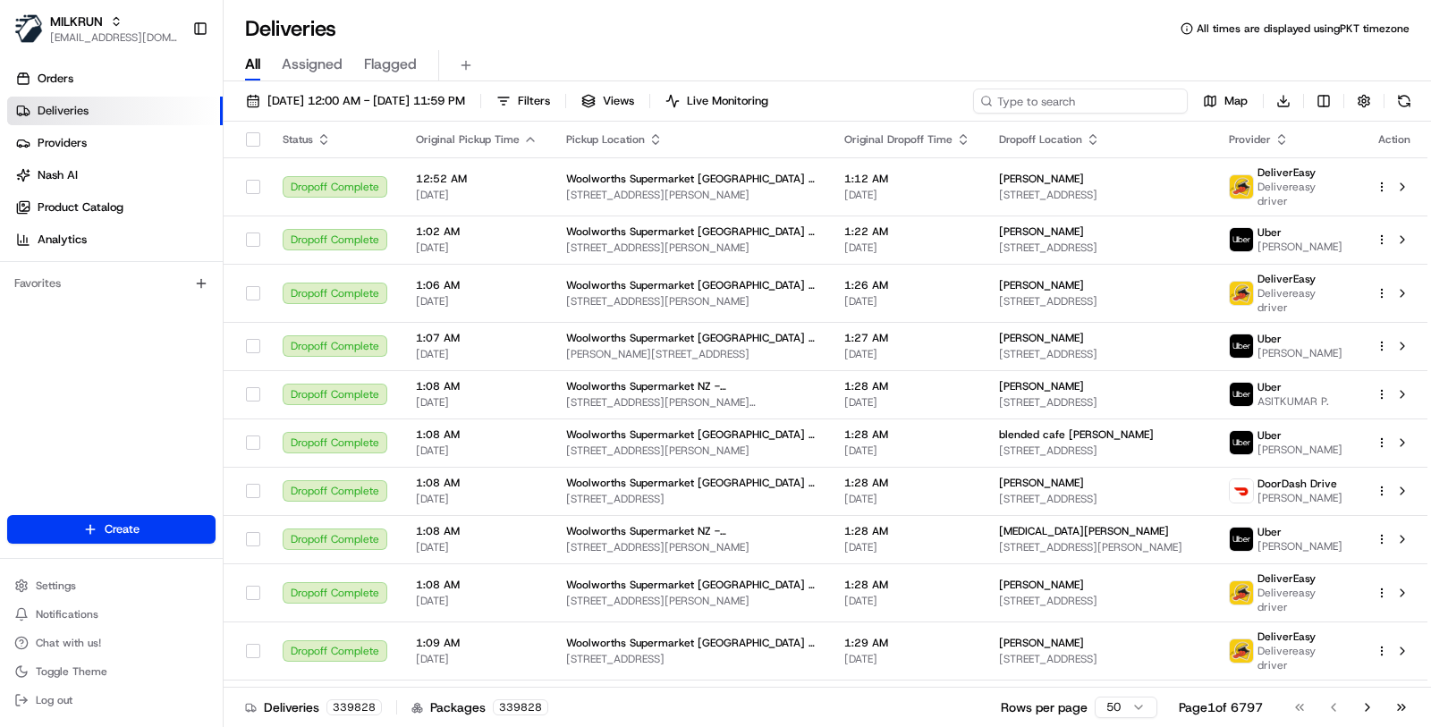
click at [1023, 97] on input at bounding box center [1080, 101] width 215 height 25
paste input "264316819"
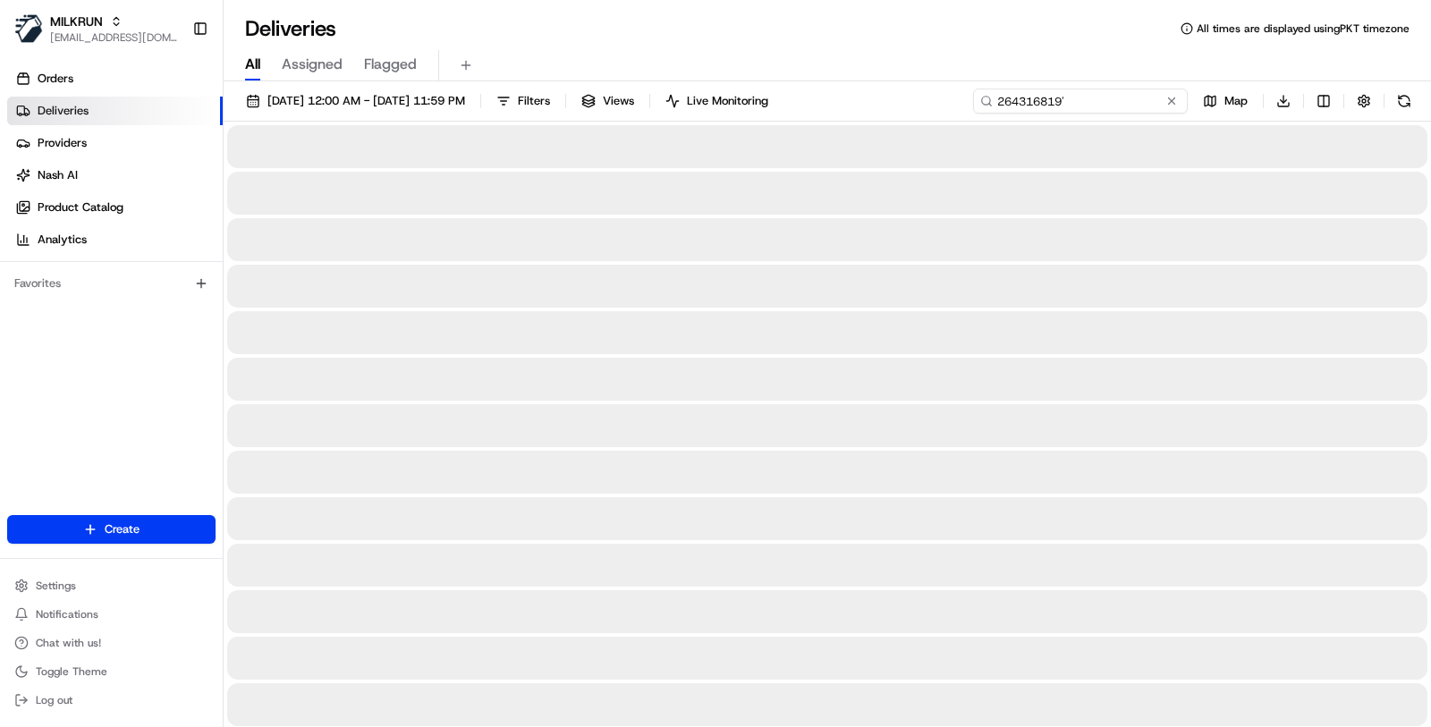
type input "264316819"
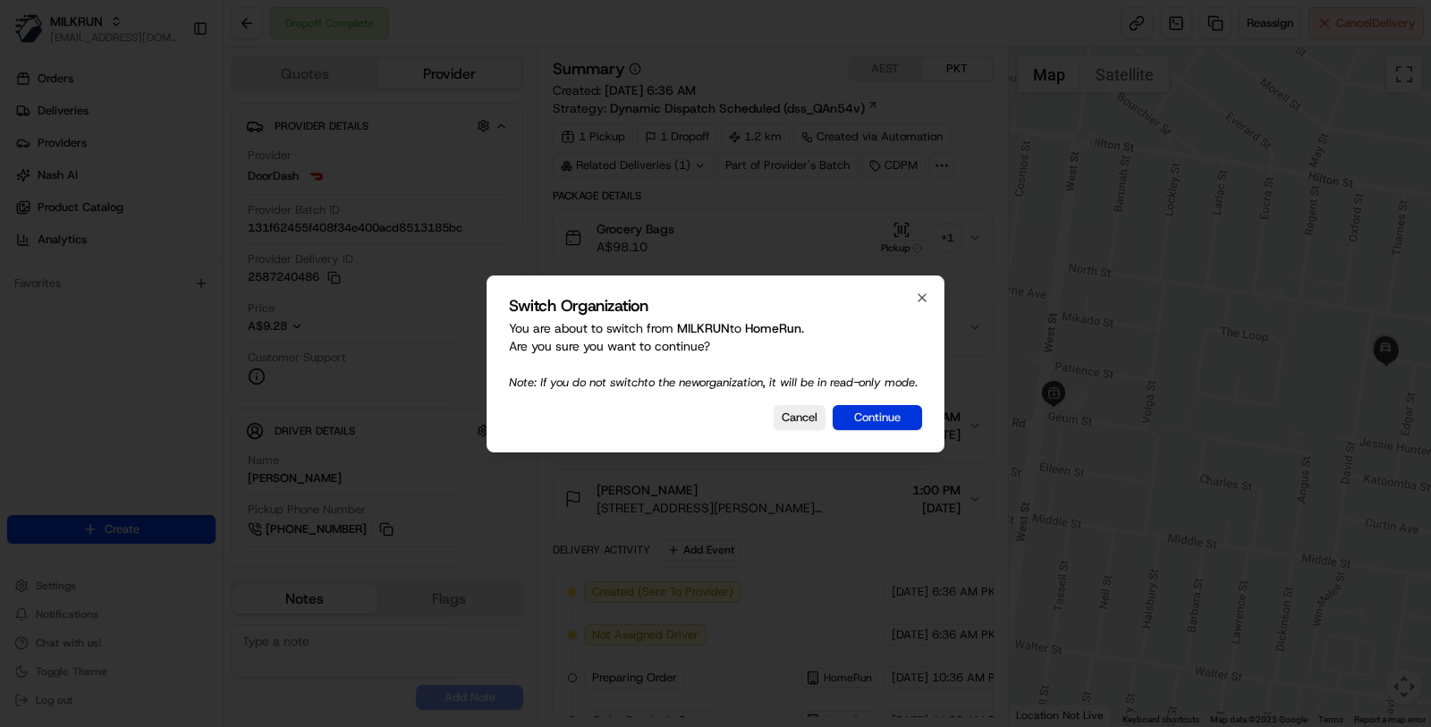
click at [887, 427] on button "Continue" at bounding box center [876, 417] width 89 height 25
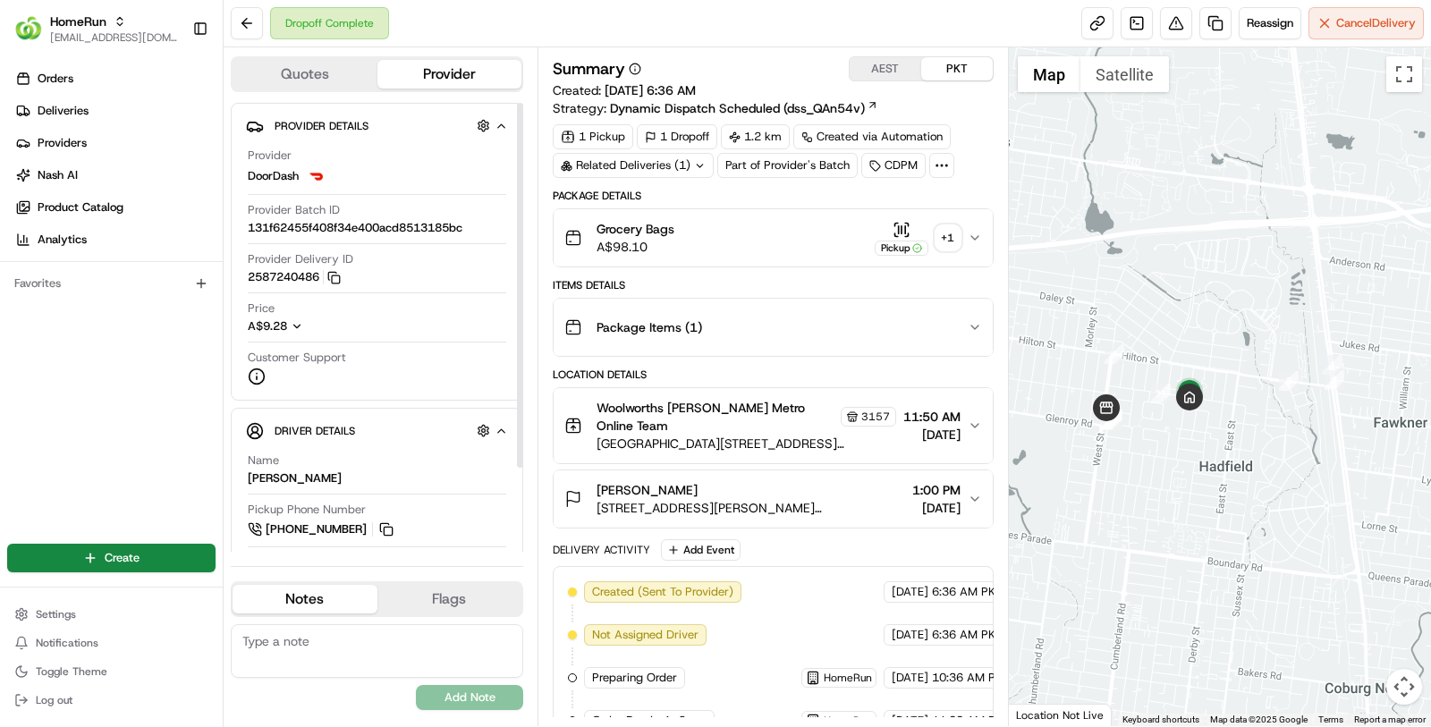
click at [459, 227] on span "131f62455f408f34e400acd8513185bc" at bounding box center [355, 228] width 215 height 16
copy span "131f62455f408f34e400acd8513185bc"
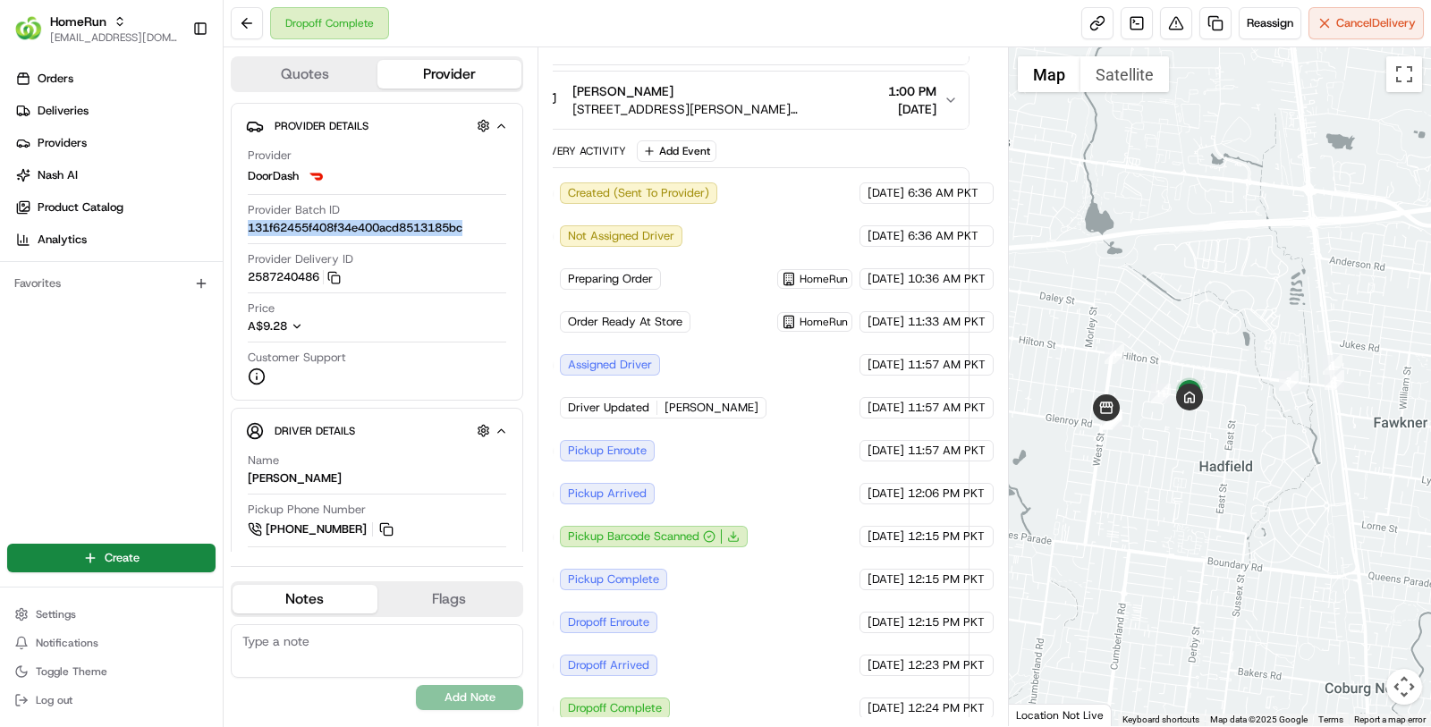
scroll to position [399, 0]
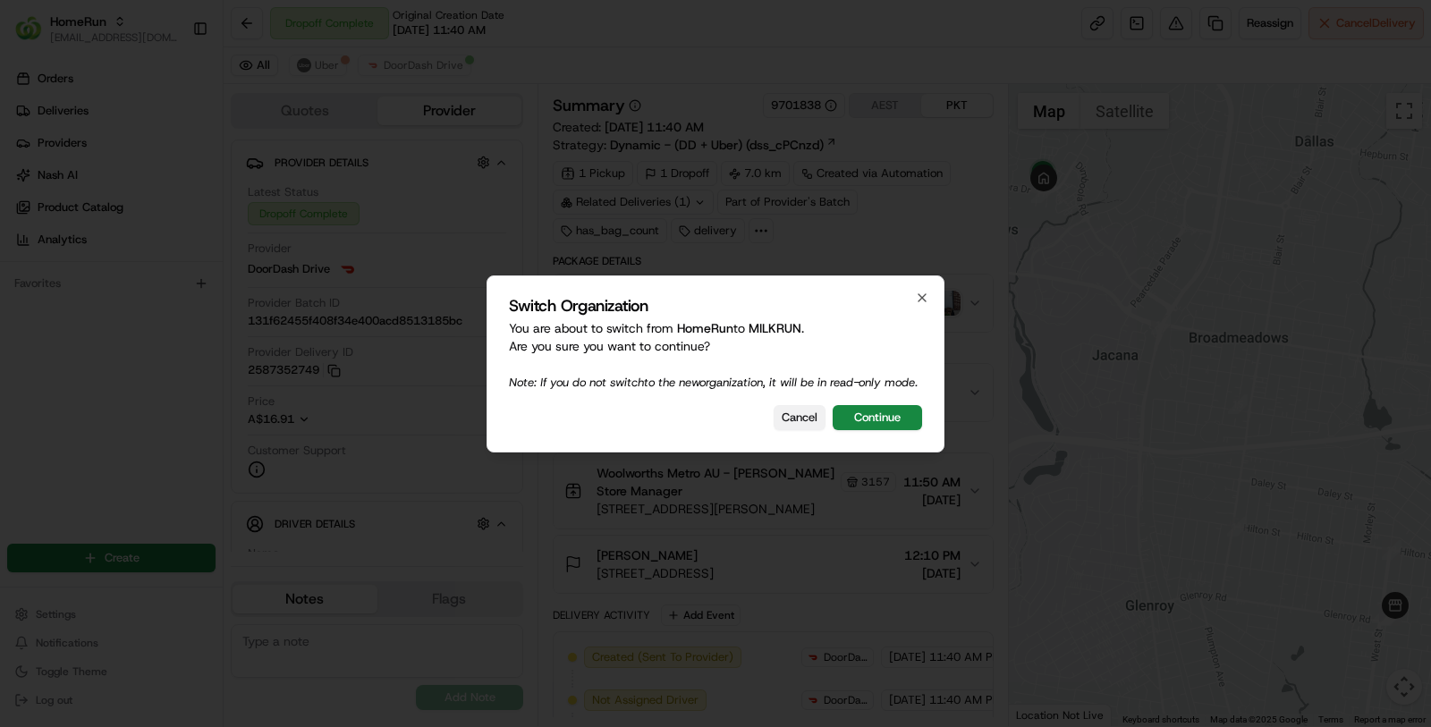
click at [784, 417] on button "Cancel" at bounding box center [799, 417] width 52 height 25
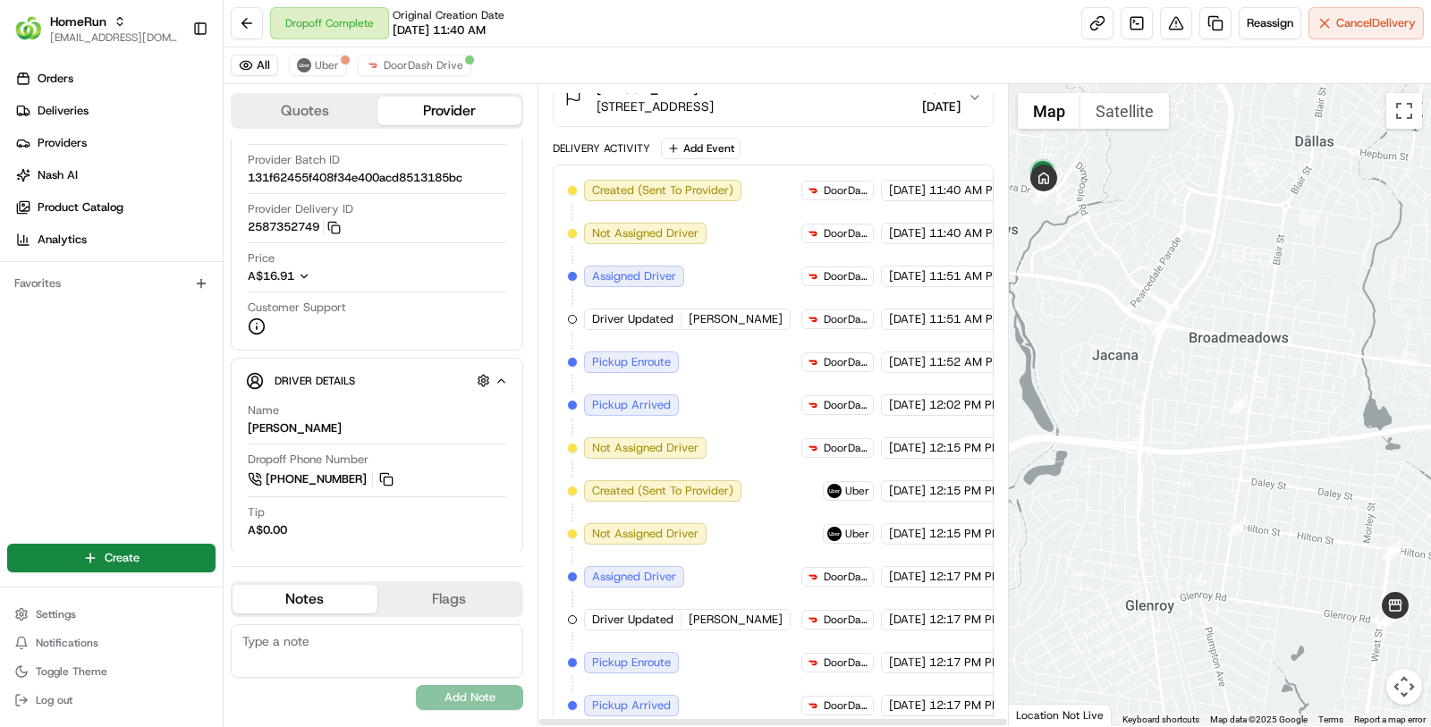
scroll to position [467, 1]
click at [453, 73] on button "DoorDash Drive" at bounding box center [415, 65] width 114 height 21
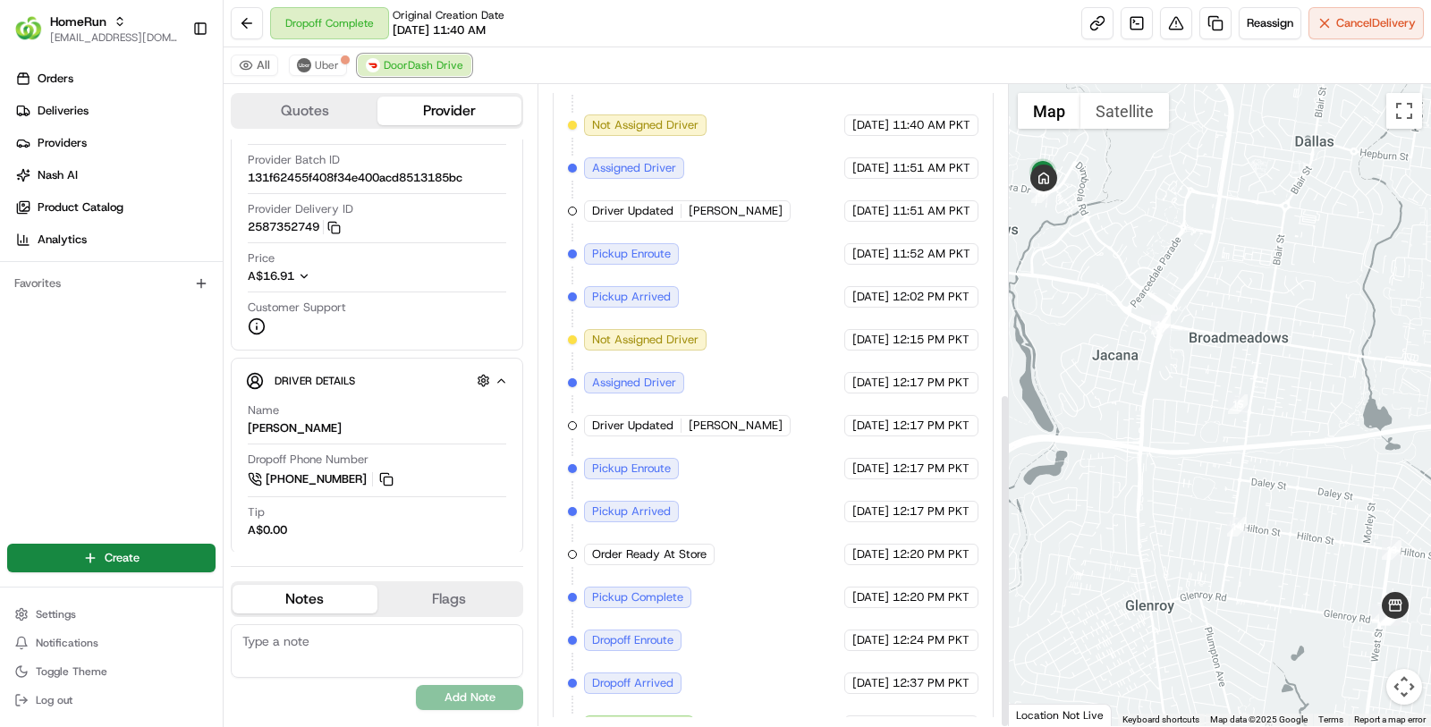
scroll to position [590, 0]
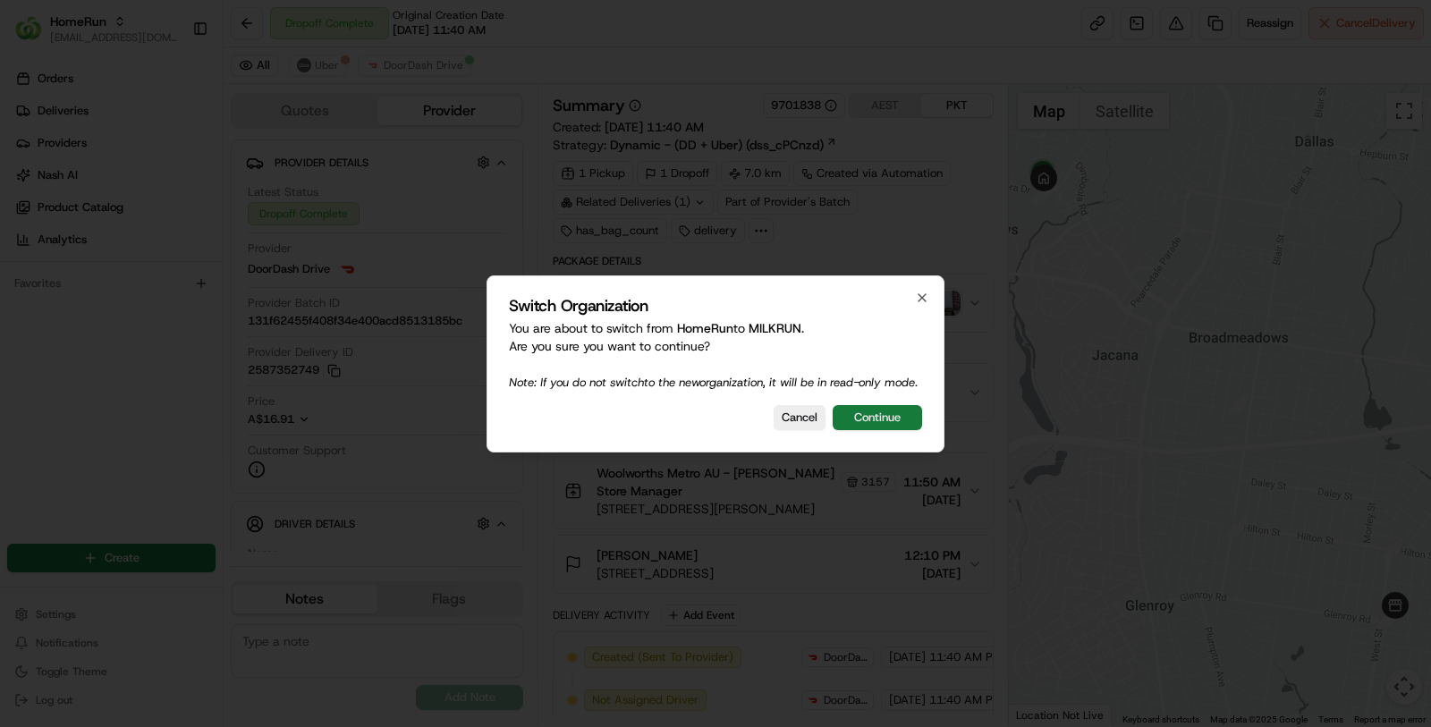
click at [843, 424] on button "Continue" at bounding box center [876, 417] width 89 height 25
